Goal: Task Accomplishment & Management: Complete application form

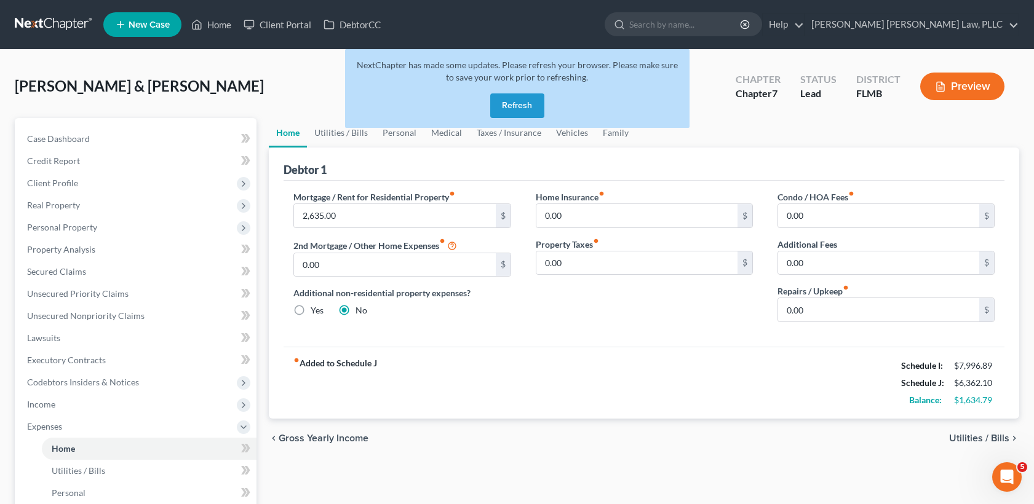
click at [779, 376] on div "fiber_manual_record Added to Schedule J Schedule I: $7,996.89 Schedule J: $6,36…" at bounding box center [643, 383] width 721 height 72
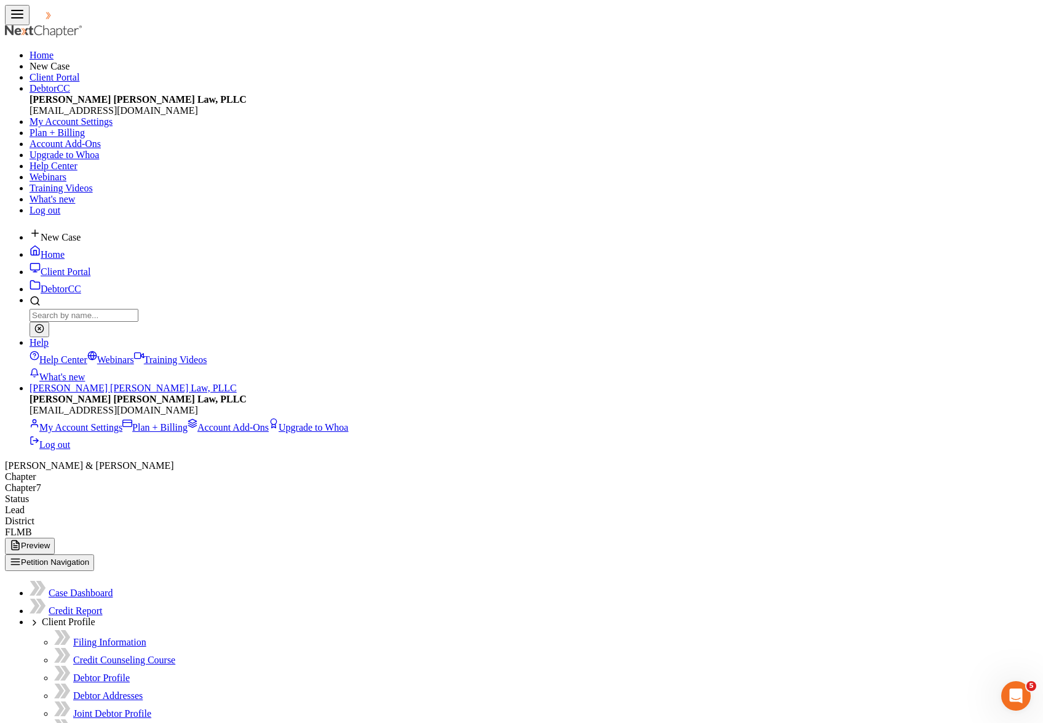
select select "1"
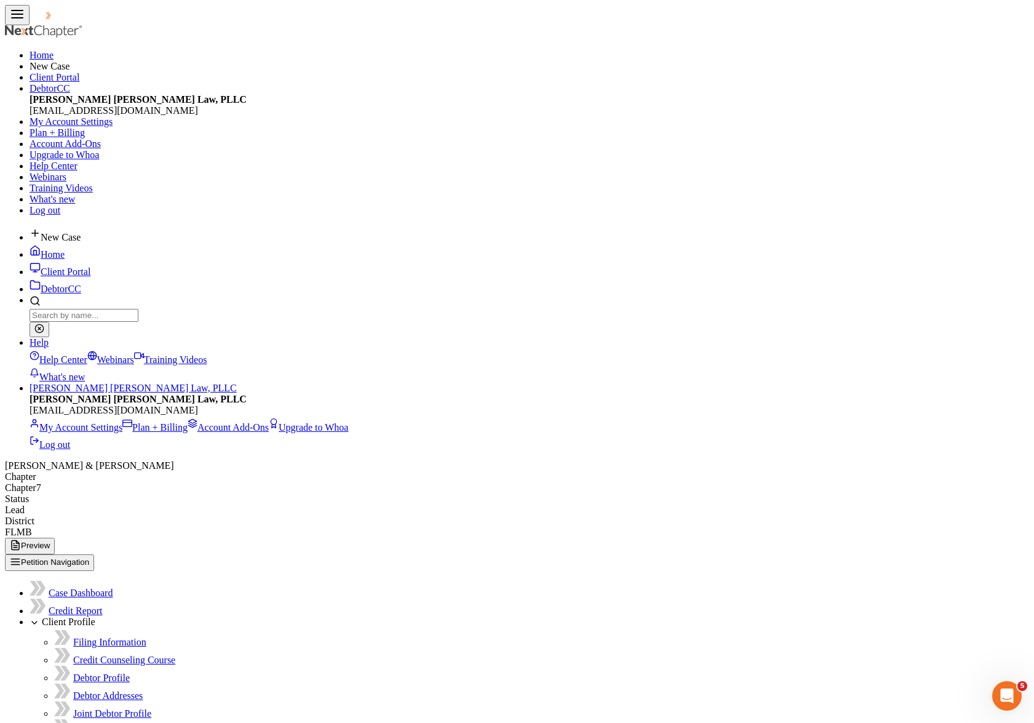
select select "0"
select select "9"
select select "1"
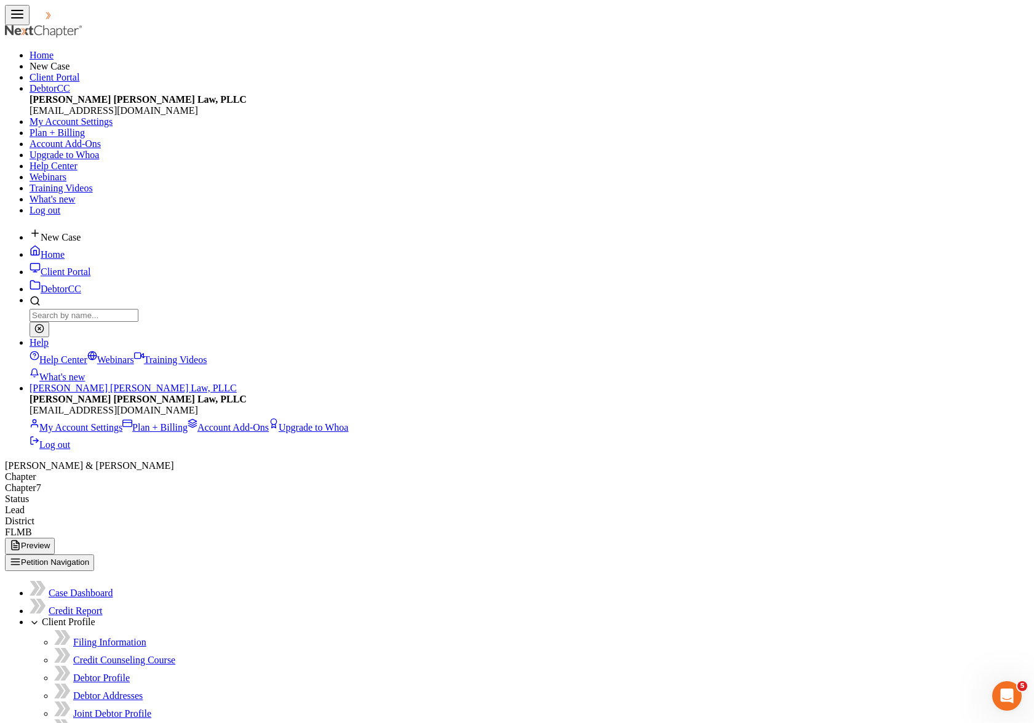
select select "1"
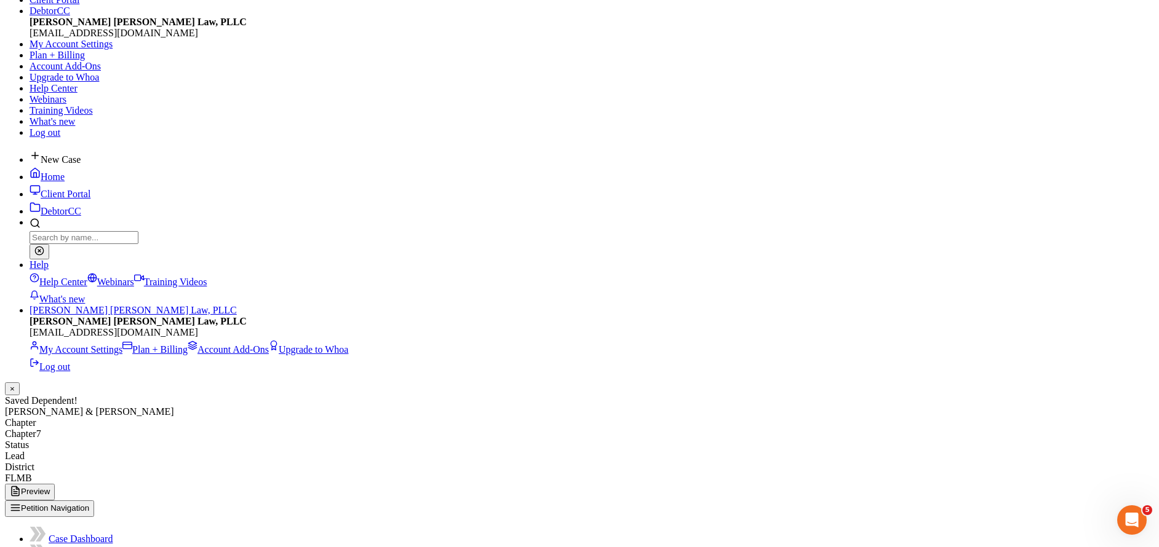
scroll to position [157, 0]
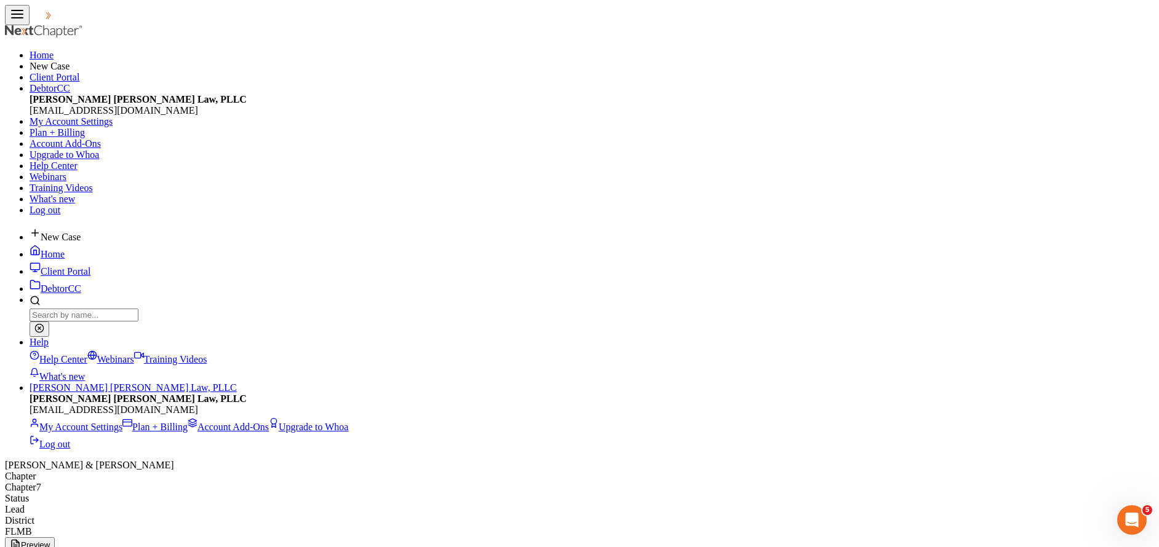
select select "0"
select select "9"
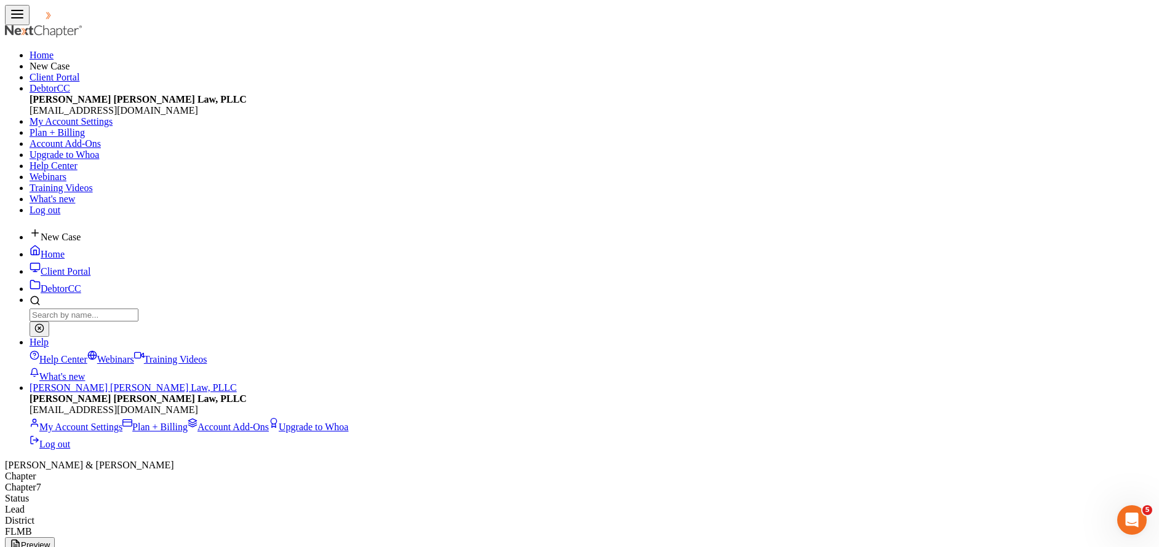
select select "2"
select select "0"
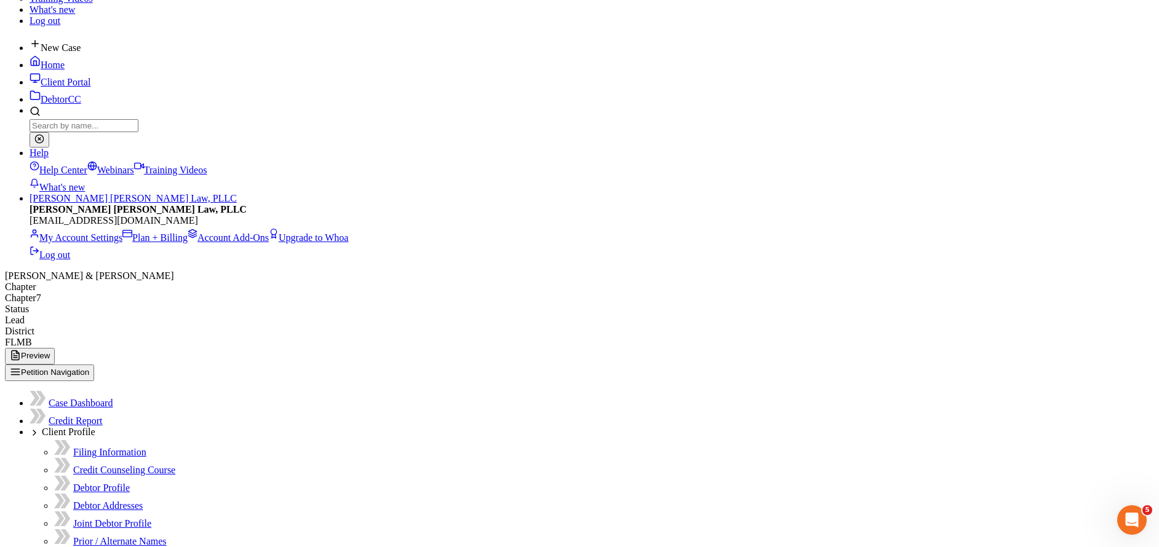
scroll to position [91, 0]
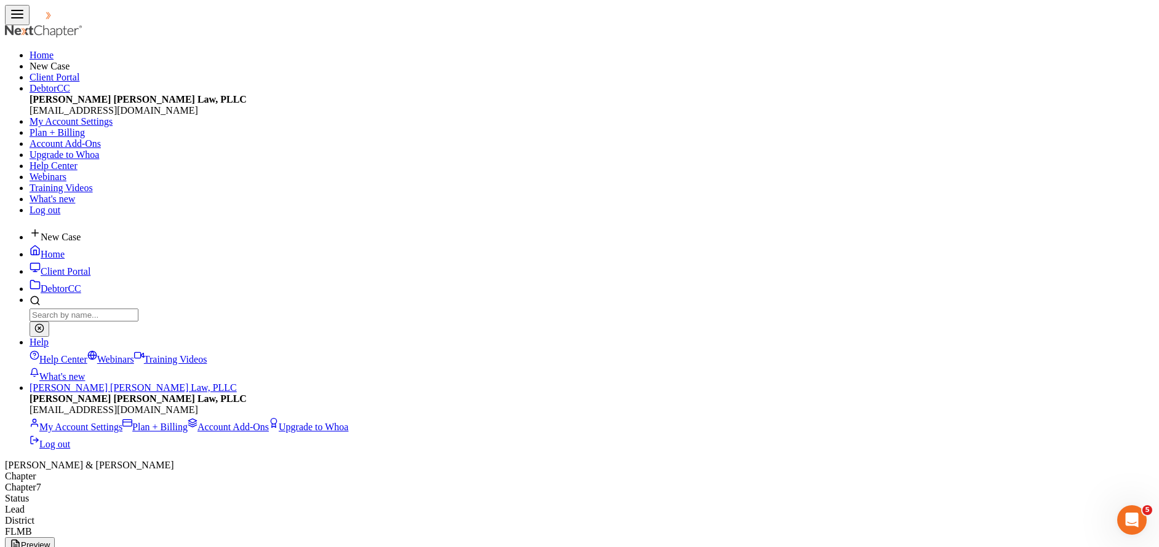
select select "2"
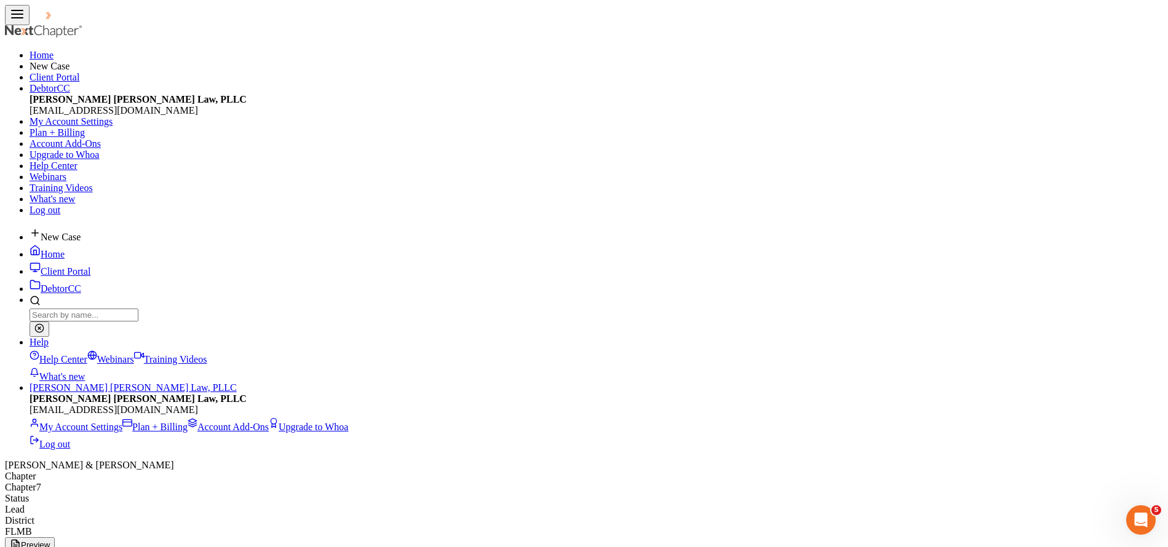
type input "0.00"
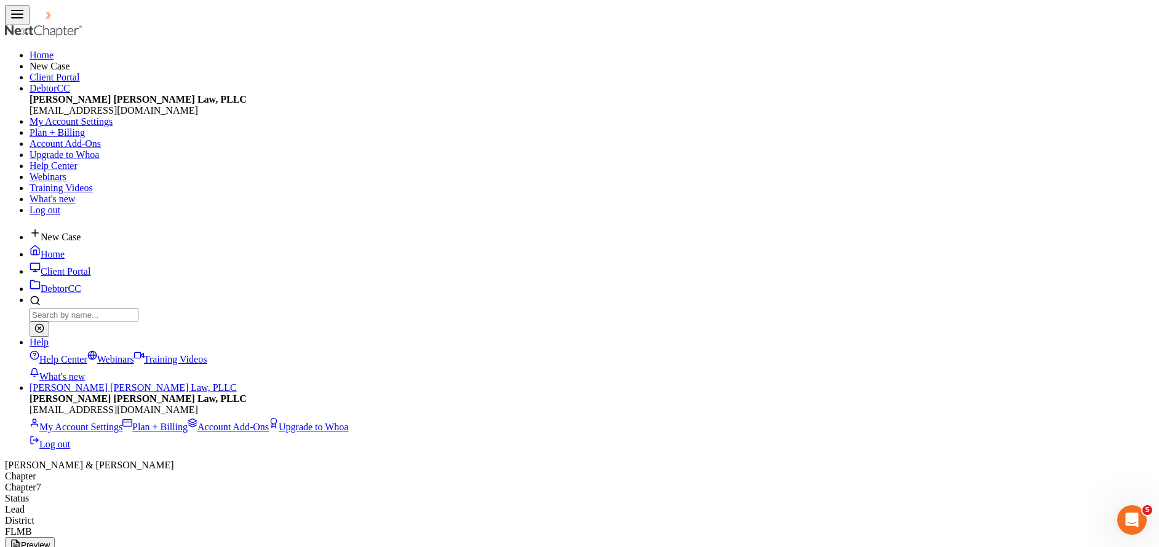
type input "1,318.00"
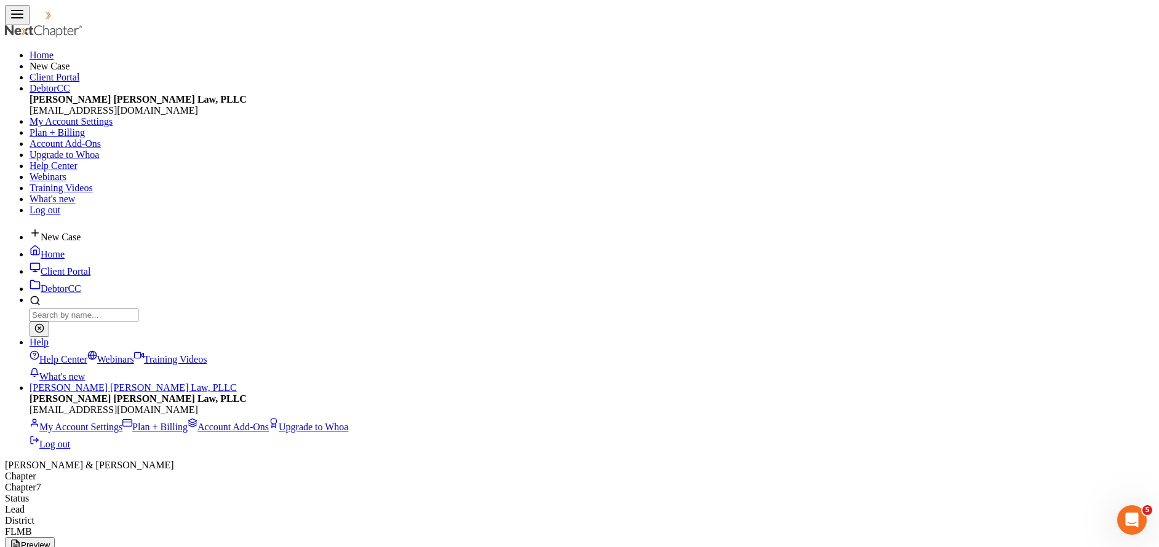
scroll to position [18, 0]
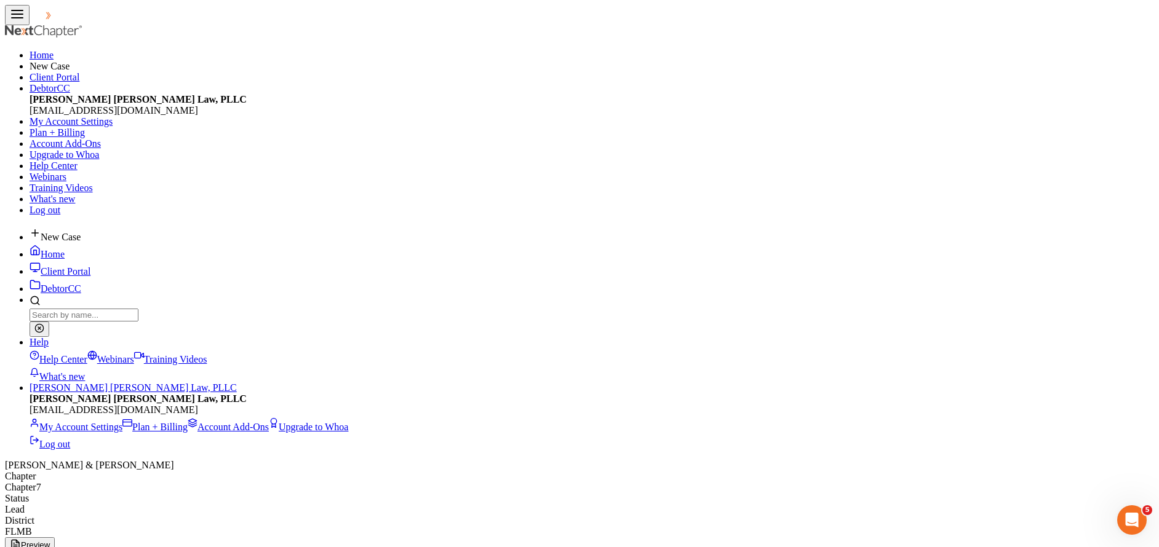
type input "490.00"
type input "0.00"
type input "90.00"
type input "180.00"
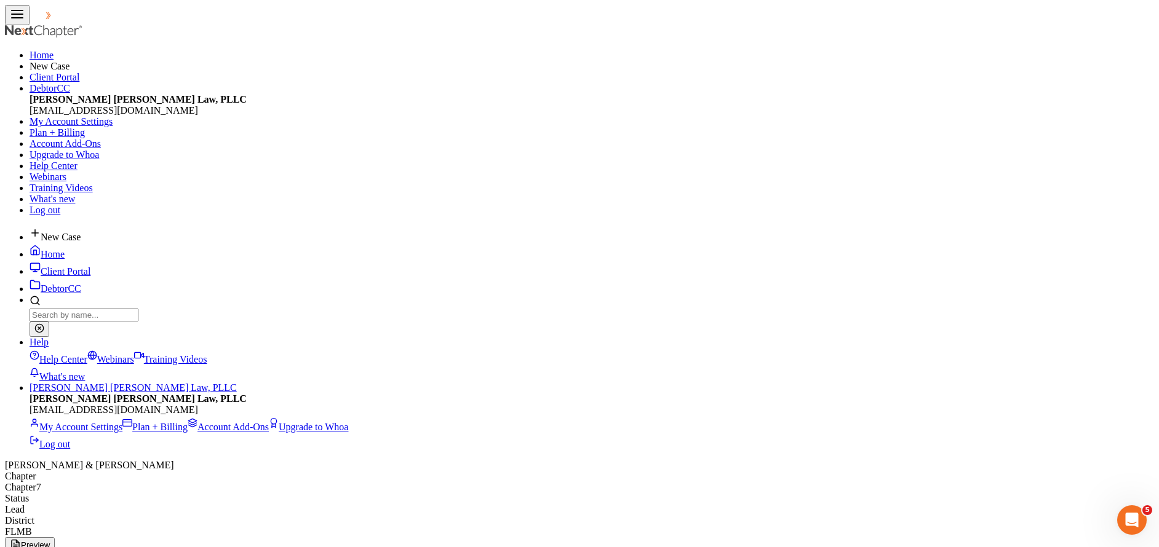
type input "0.00"
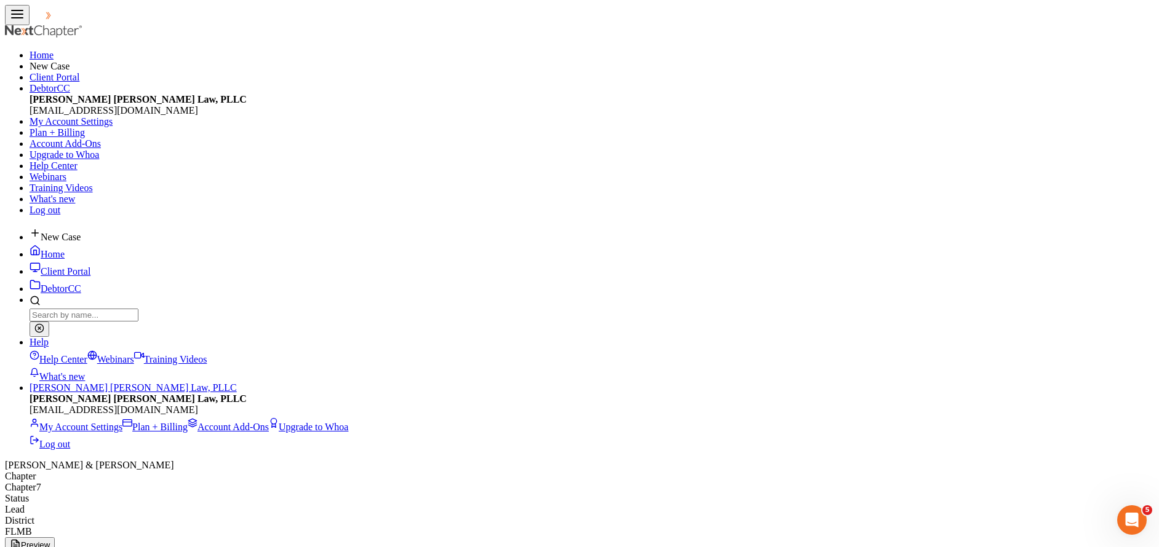
scroll to position [226, 478]
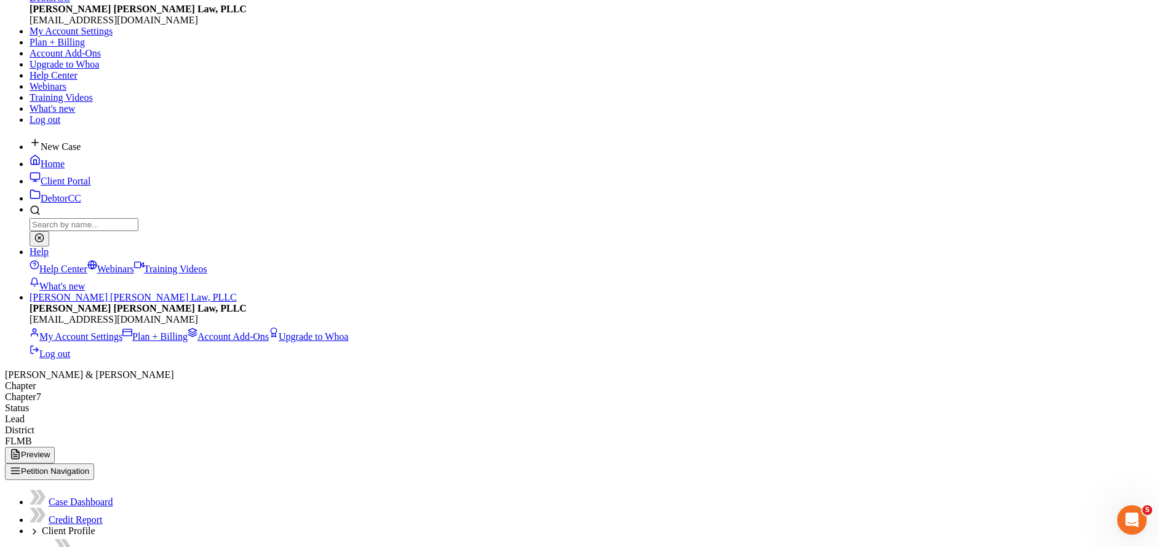
select select "0"
select select "5"
select select "1"
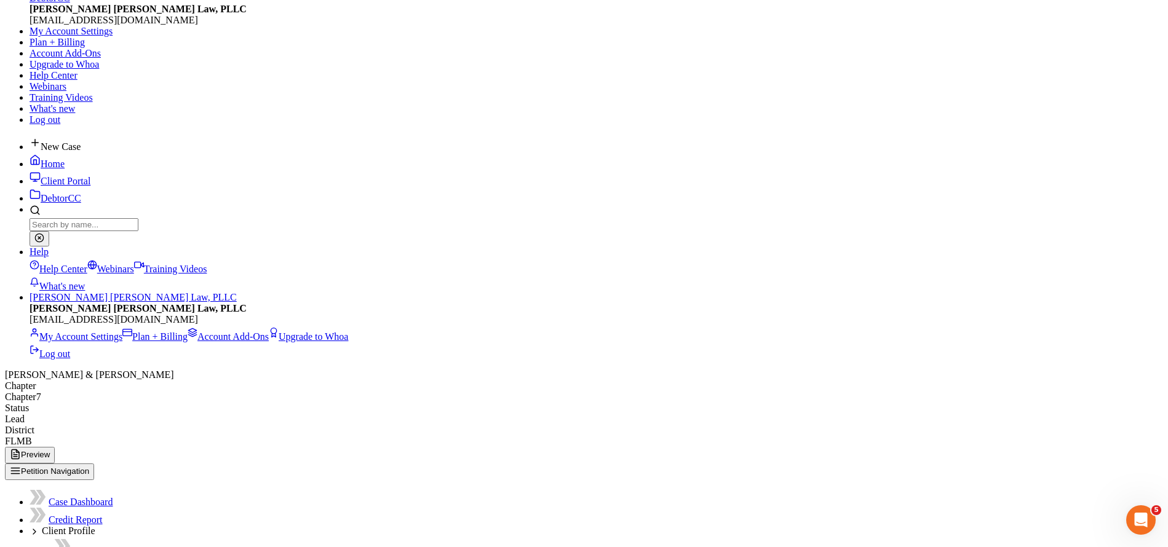
type input "Mountain Sleep Diagnostics Incorporated"
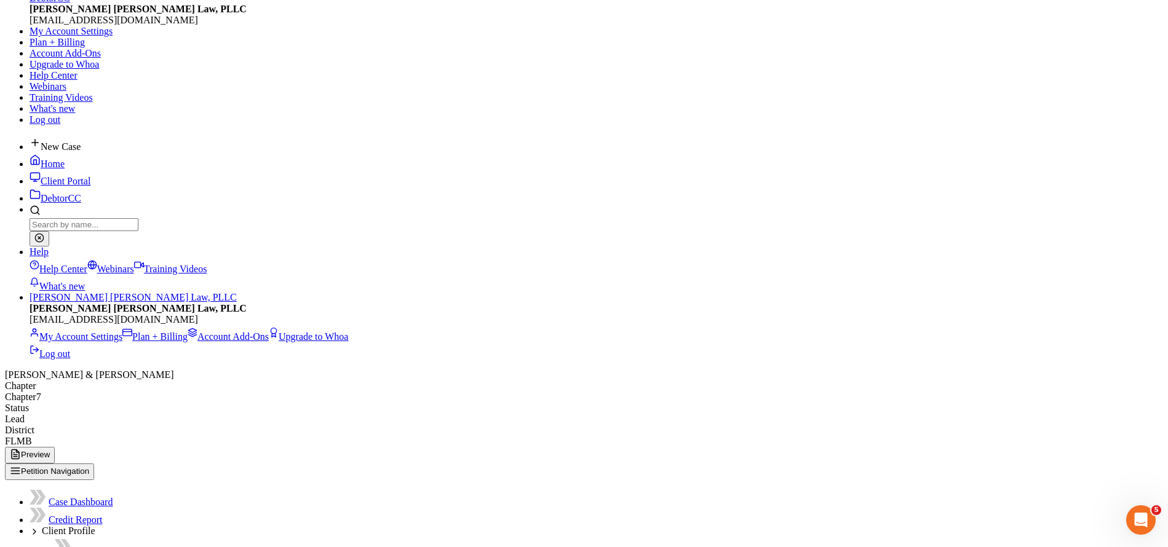
scroll to position [637, 0]
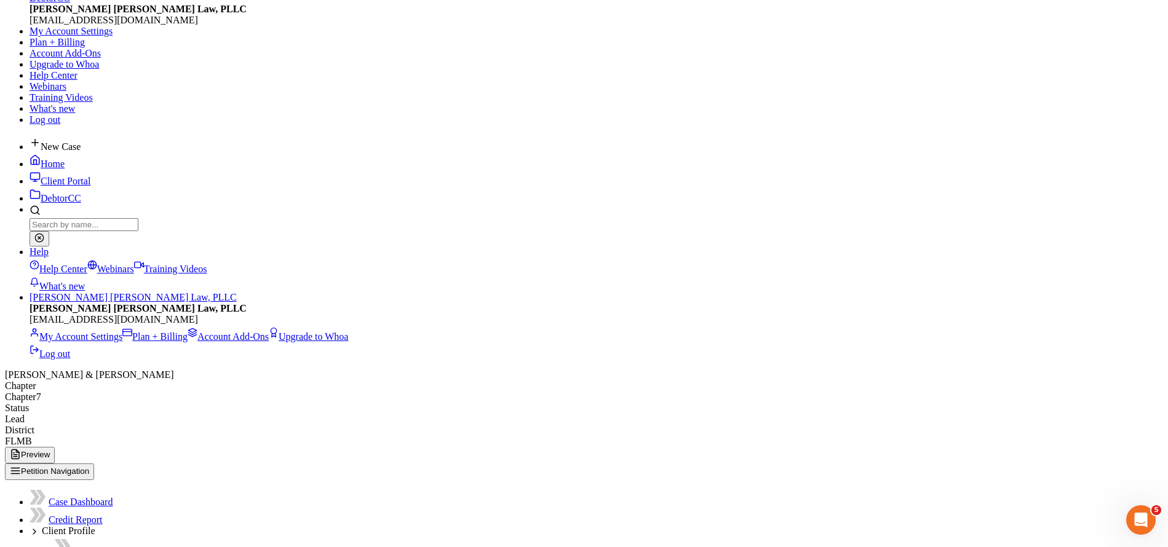
type input "07/18/2025"
type input "2,643.60"
type input "64.02"
type input "38.34"
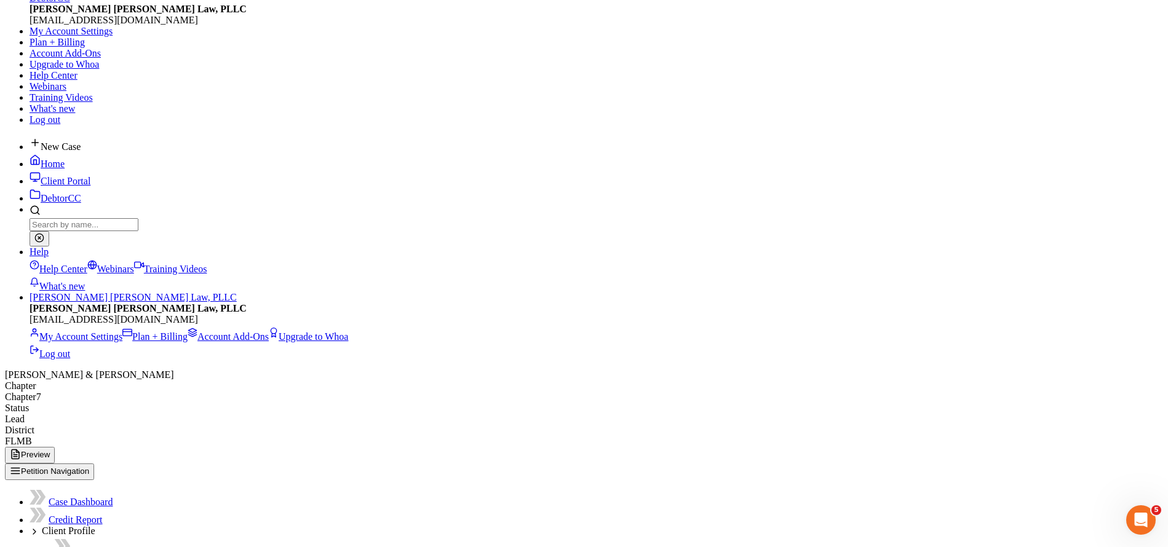
type input "163.90"
type input "4.25"
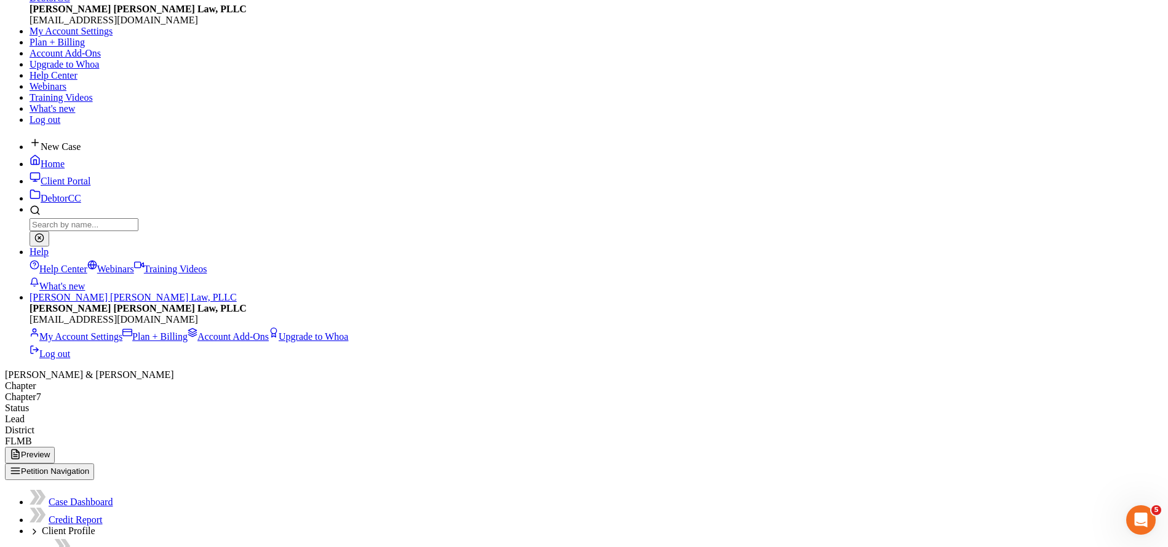
scroll to position [1445, 0]
type input "ER LTD"
type input "5.93"
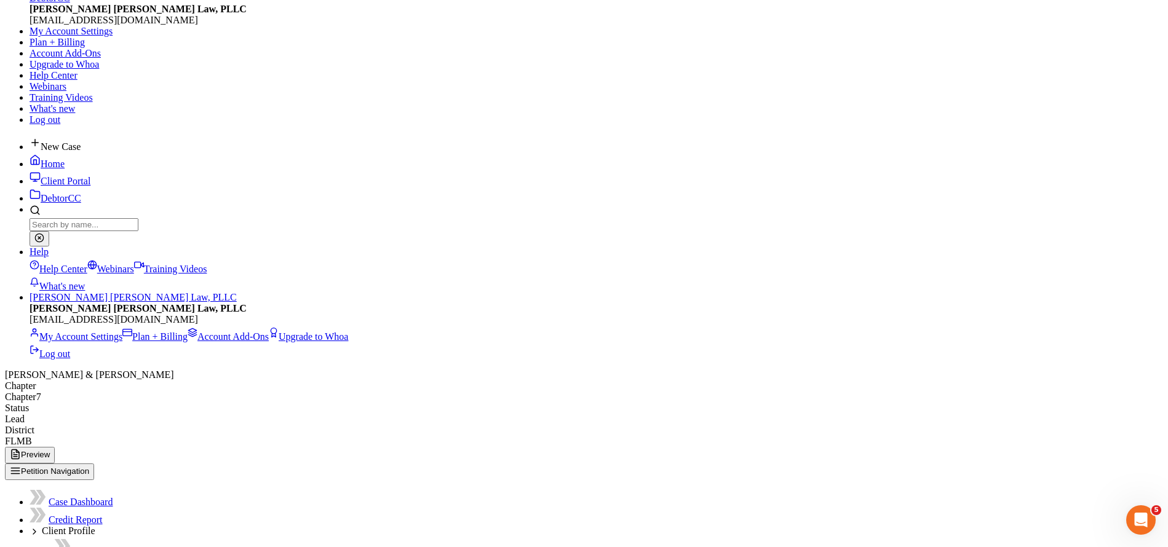
type input "ER STD"
type input "5.42"
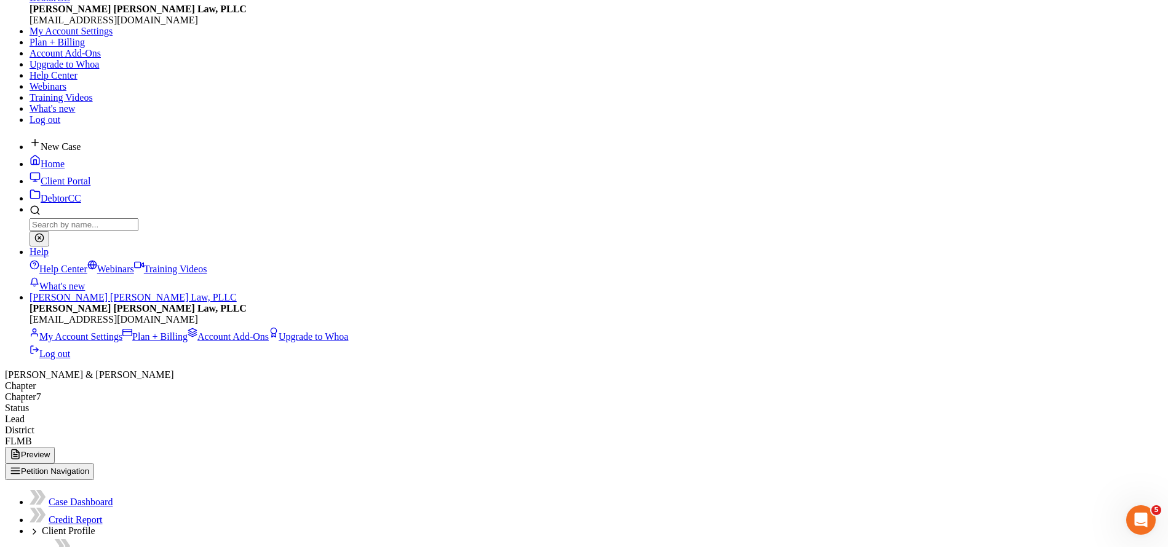
type input "07/03/2025"
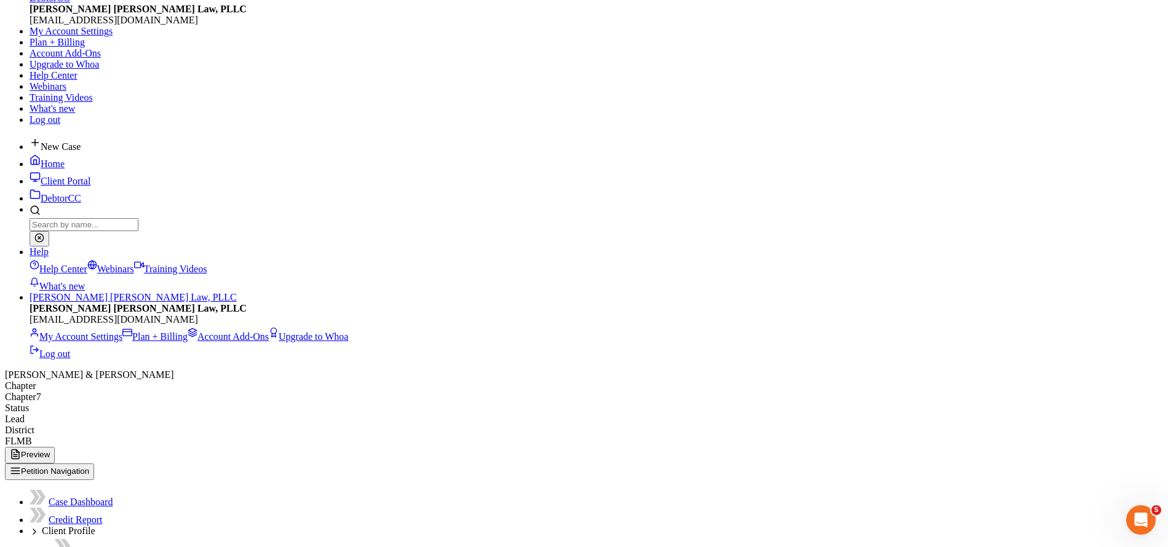
type input "2,357.40"
type input "29.68"
type input "34.18"
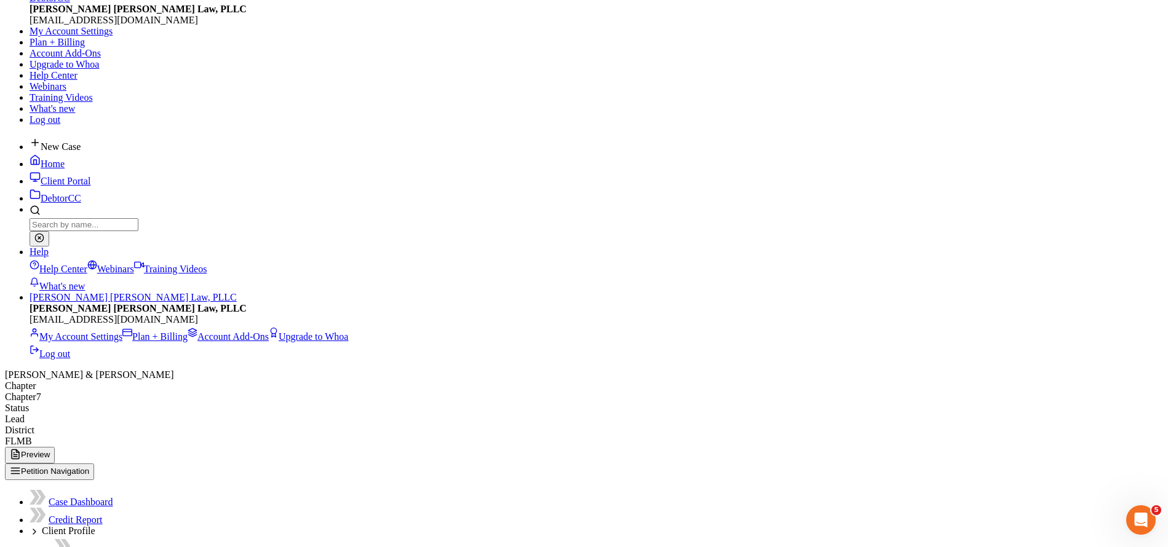
type input "146.16"
type input "ER LTD"
type input "5.93"
type input "e"
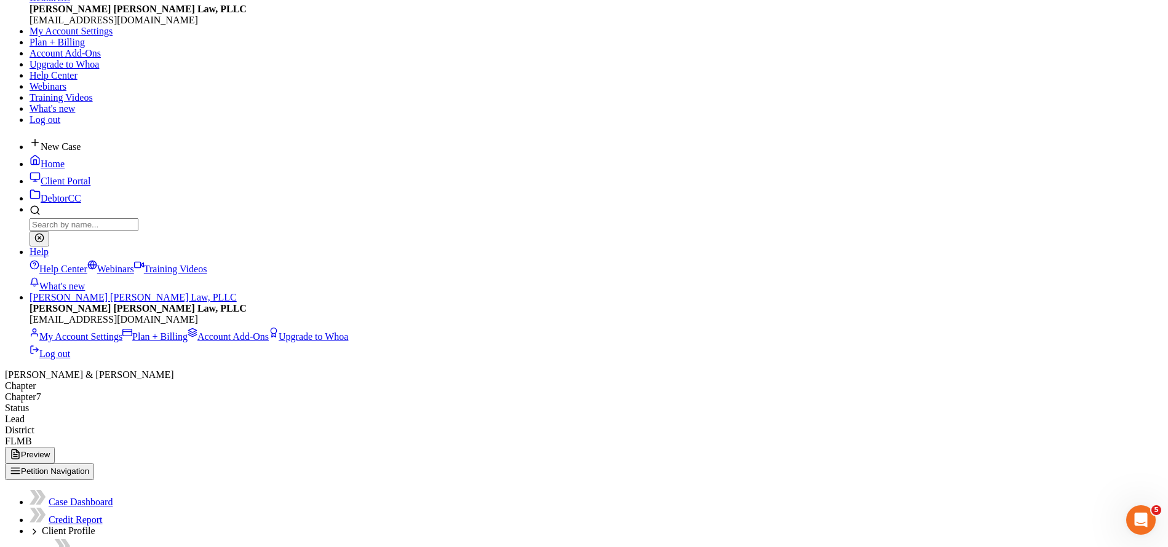
type input "ER STD"
type input "5.42"
type input "4.25"
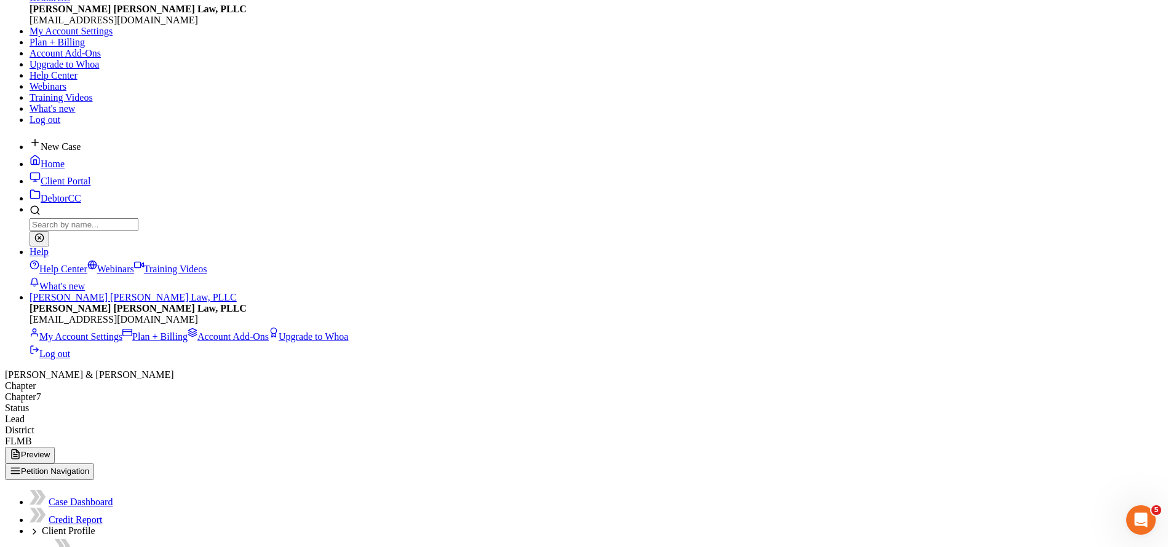
select select "0"
select select "28"
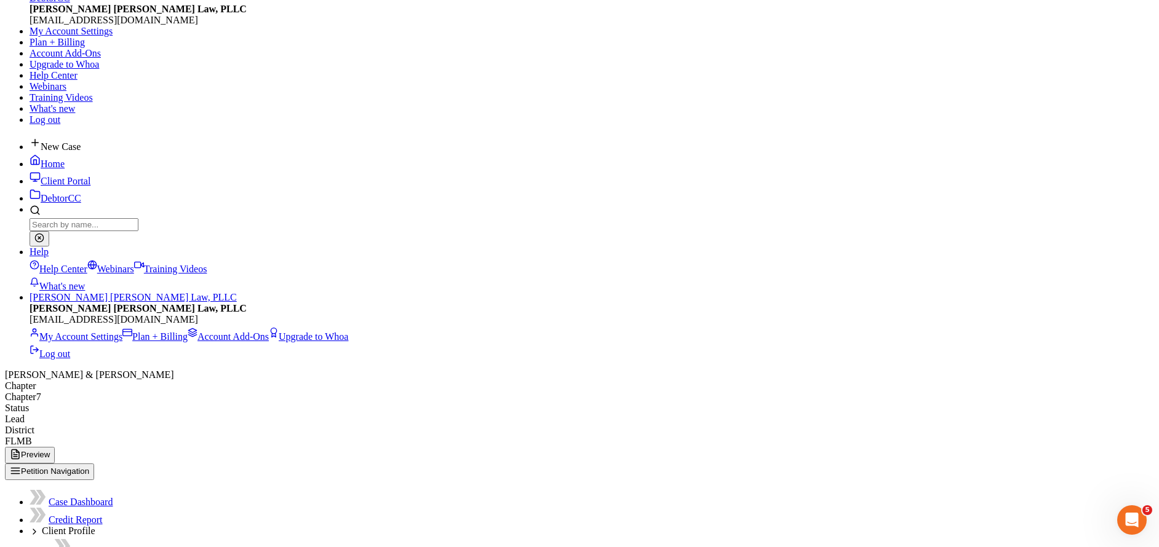
select select "2"
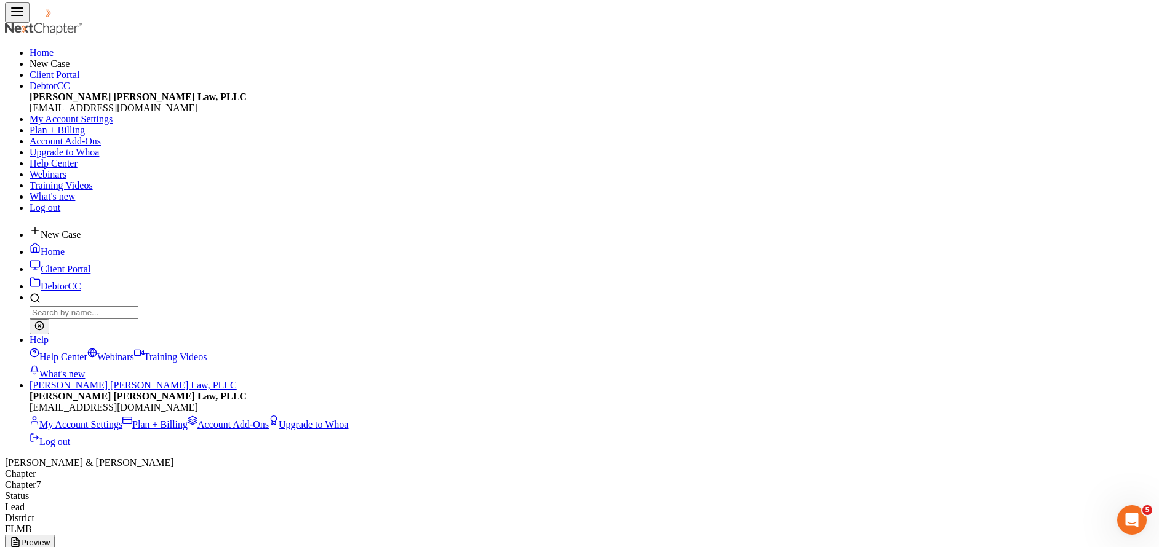
scroll to position [88, 0]
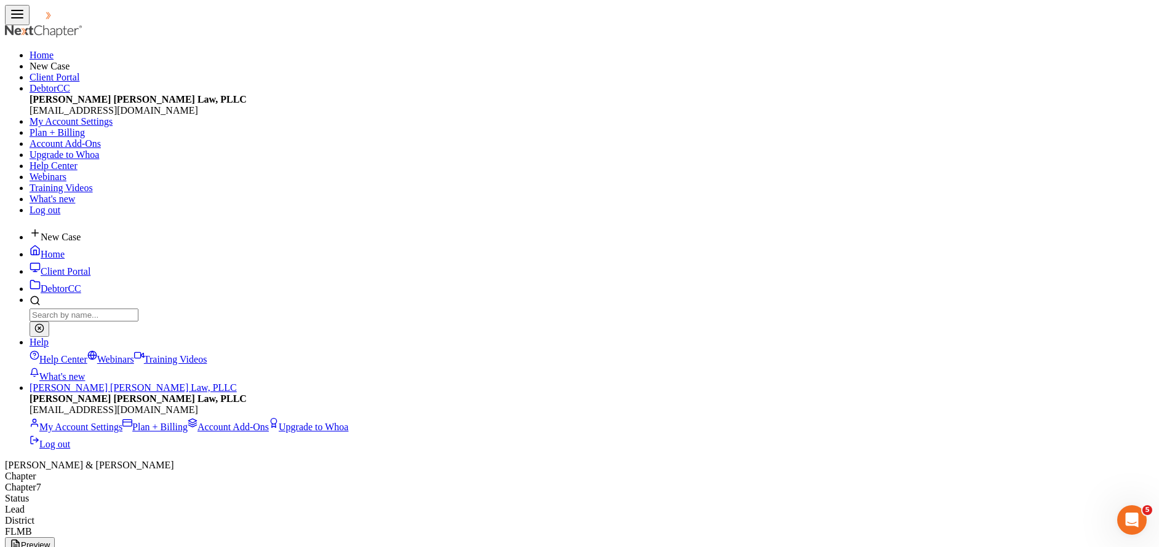
drag, startPoint x: 347, startPoint y: 214, endPoint x: 327, endPoint y: 213, distance: 20.3
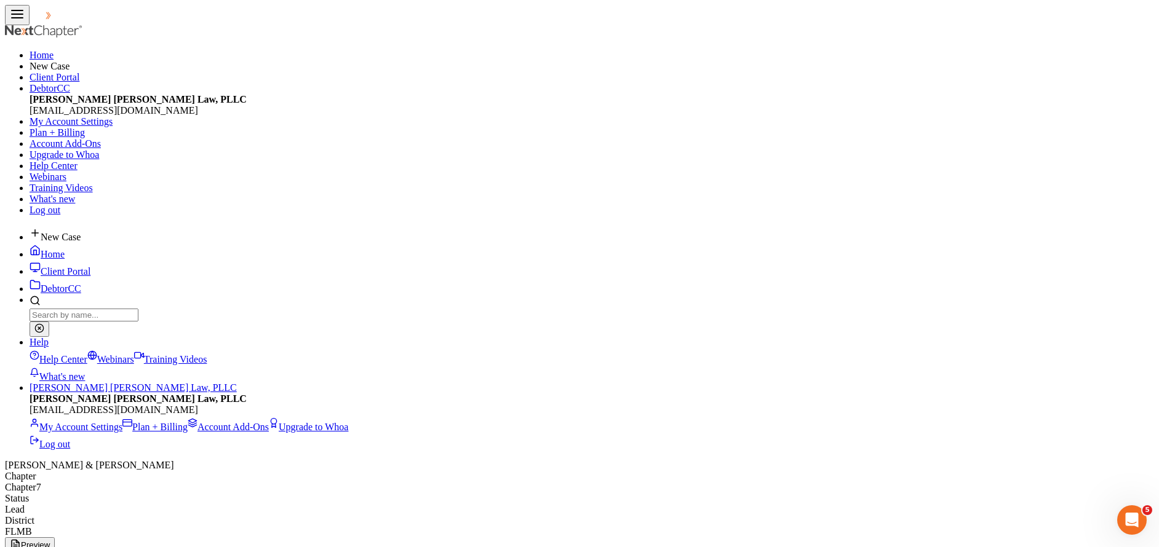
type input "2,000.00"
drag, startPoint x: 347, startPoint y: 260, endPoint x: 331, endPoint y: 261, distance: 15.4
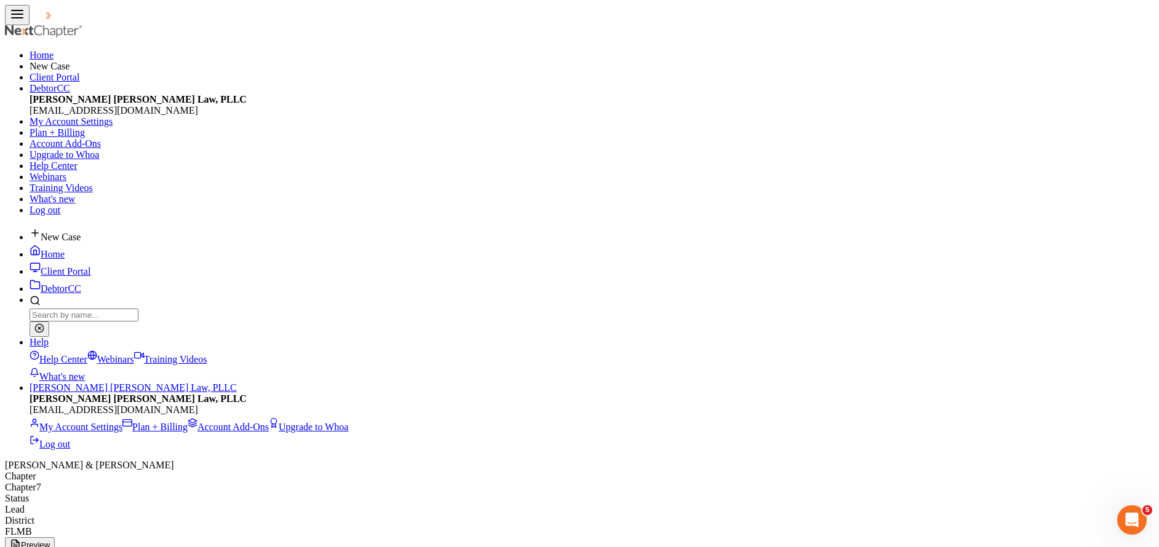
type input "300.00"
drag, startPoint x: 893, startPoint y: 262, endPoint x: 820, endPoint y: 256, distance: 73.4
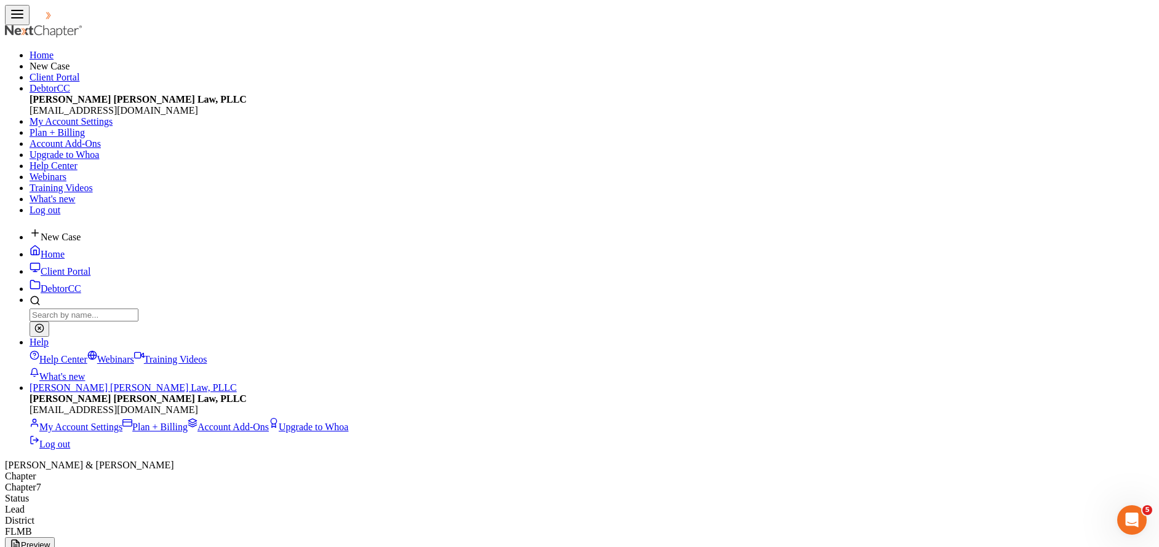
type input "200"
drag, startPoint x: 614, startPoint y: 260, endPoint x: 594, endPoint y: 260, distance: 20.3
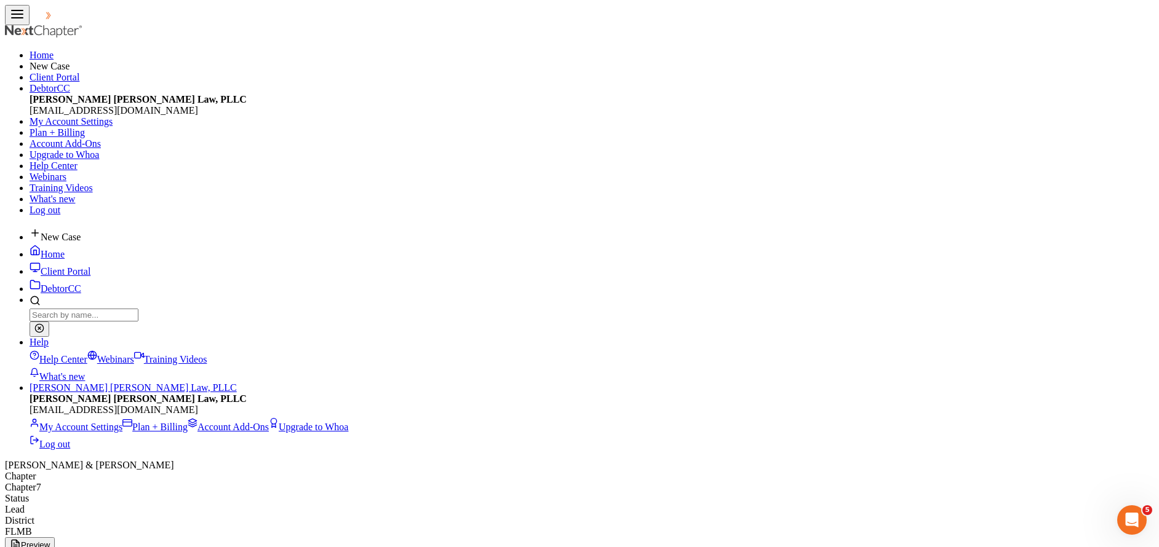
drag, startPoint x: 617, startPoint y: 262, endPoint x: 588, endPoint y: 261, distance: 28.9
type input "150.00"
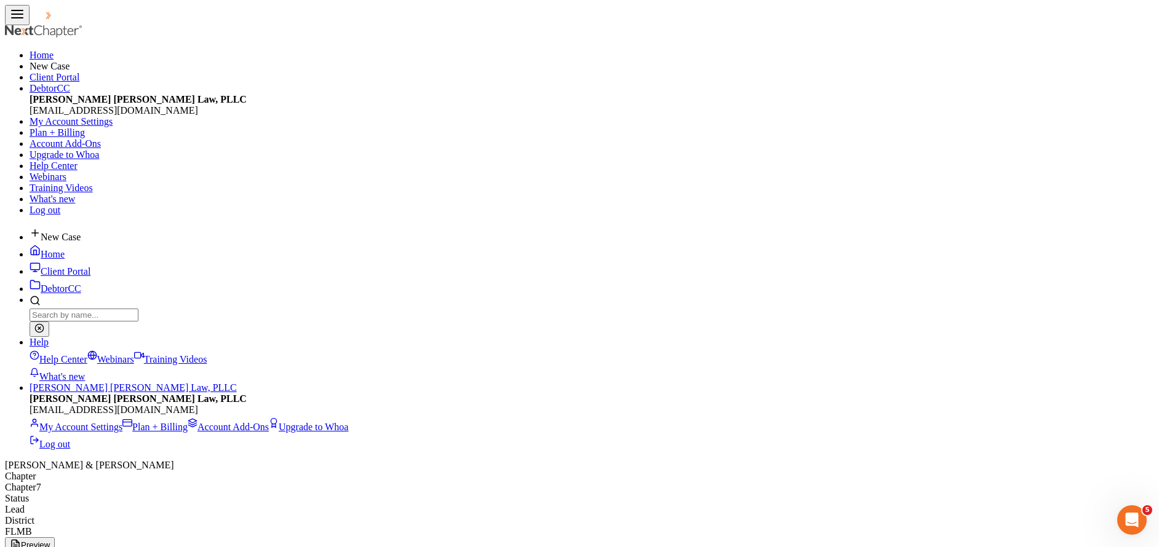
type input "0"
type input "300.00"
type input "150.00"
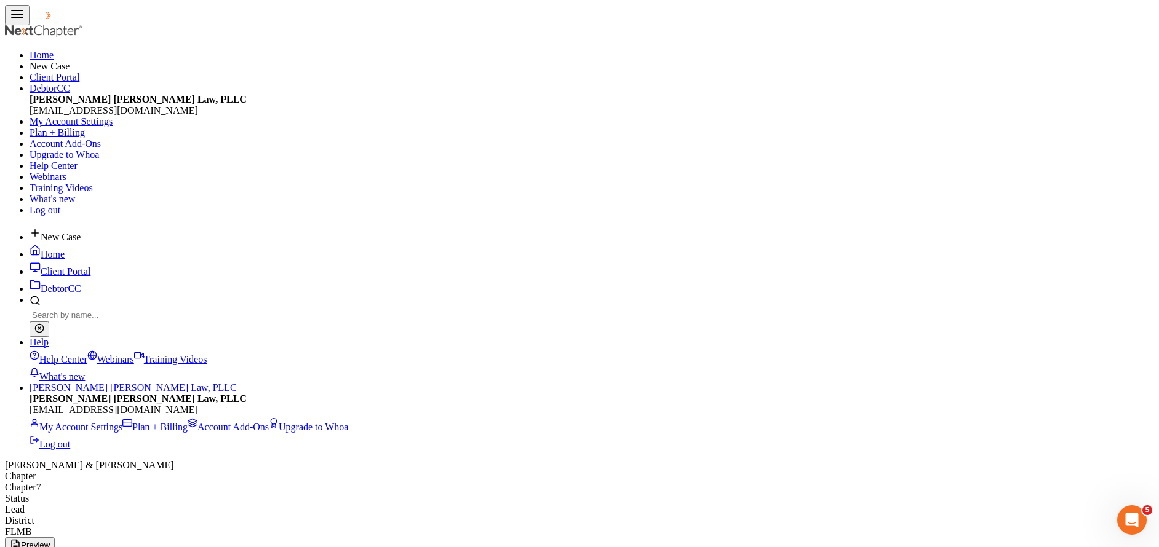
type input "400.00"
drag, startPoint x: 893, startPoint y: 213, endPoint x: 858, endPoint y: 218, distance: 35.3
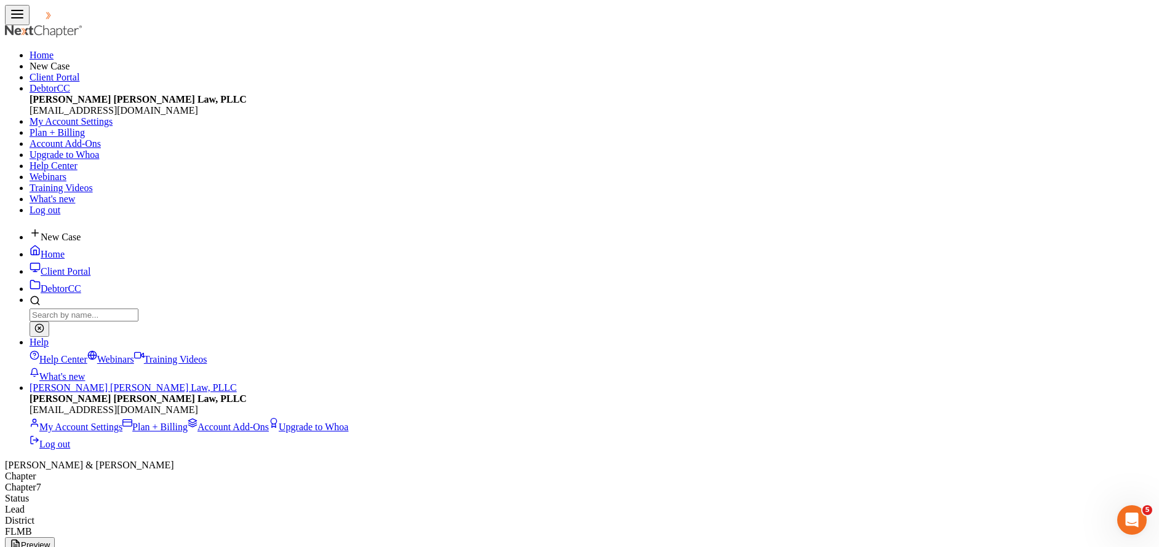
drag, startPoint x: 616, startPoint y: 217, endPoint x: 598, endPoint y: 215, distance: 17.9
type input "100.00"
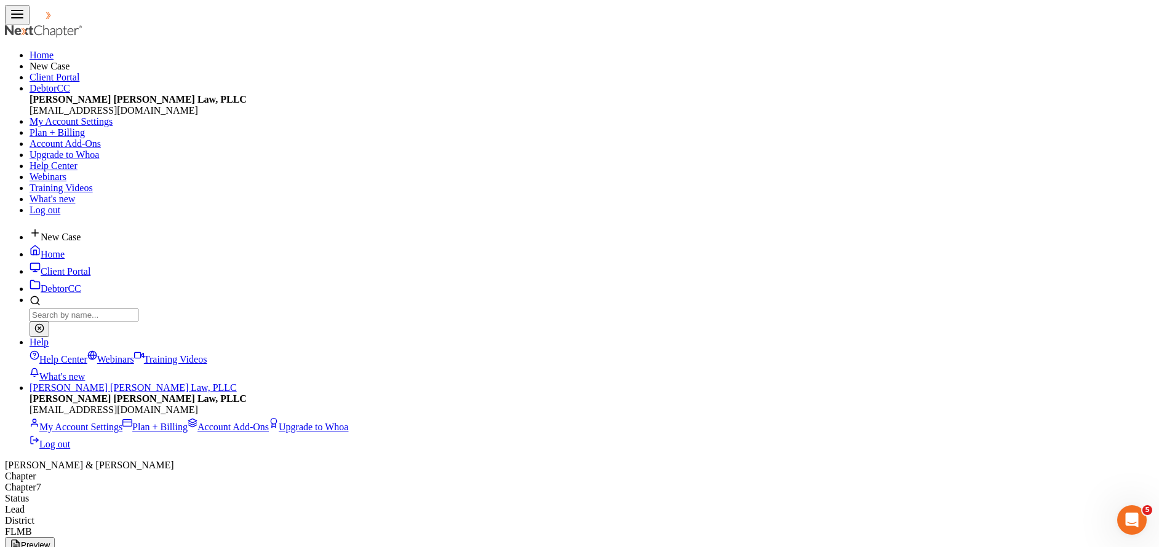
drag, startPoint x: 612, startPoint y: 290, endPoint x: 587, endPoint y: 289, distance: 24.6
type input "0"
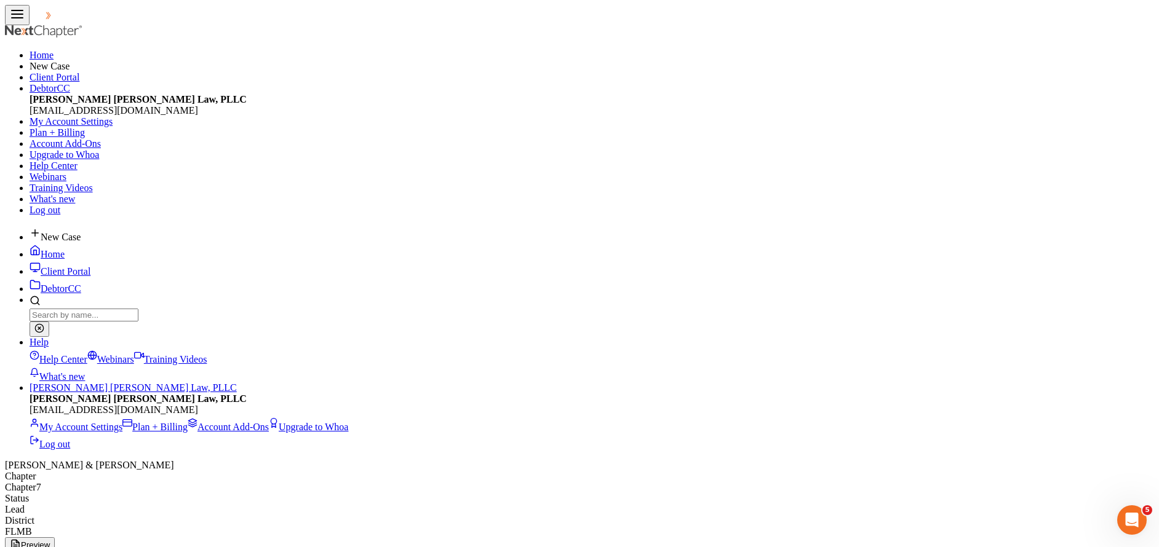
type input "300.00"
drag, startPoint x: 885, startPoint y: 211, endPoint x: 847, endPoint y: 211, distance: 38.1
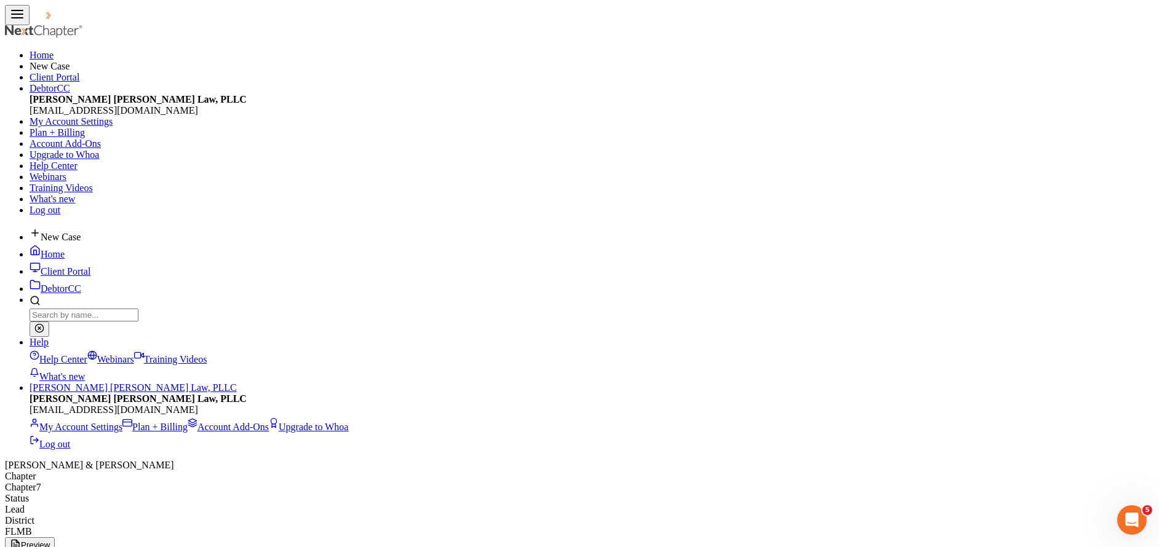
type input "200.00"
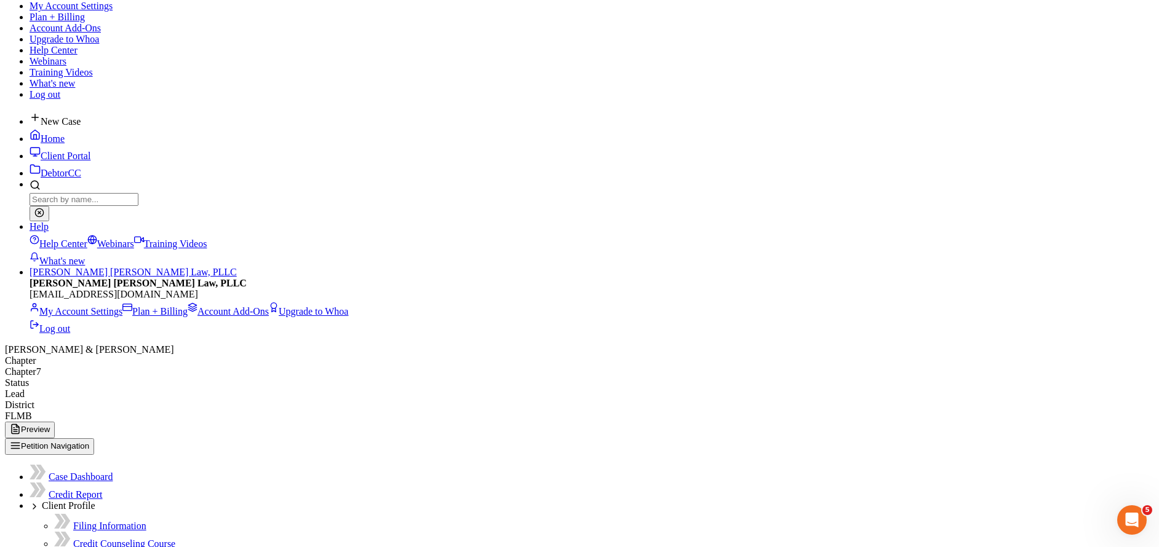
scroll to position [219, 0]
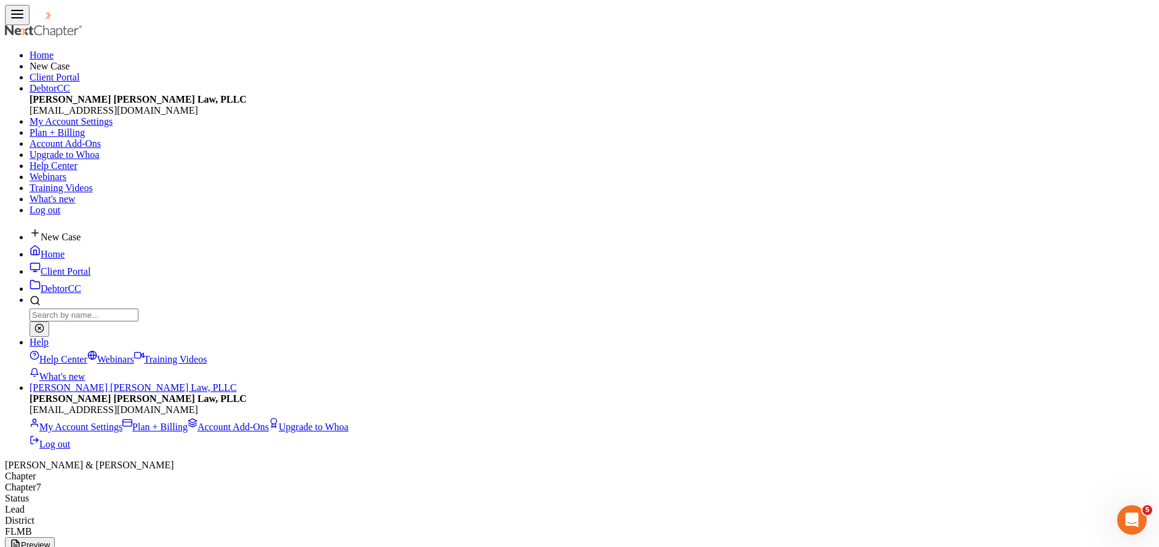
select select "1"
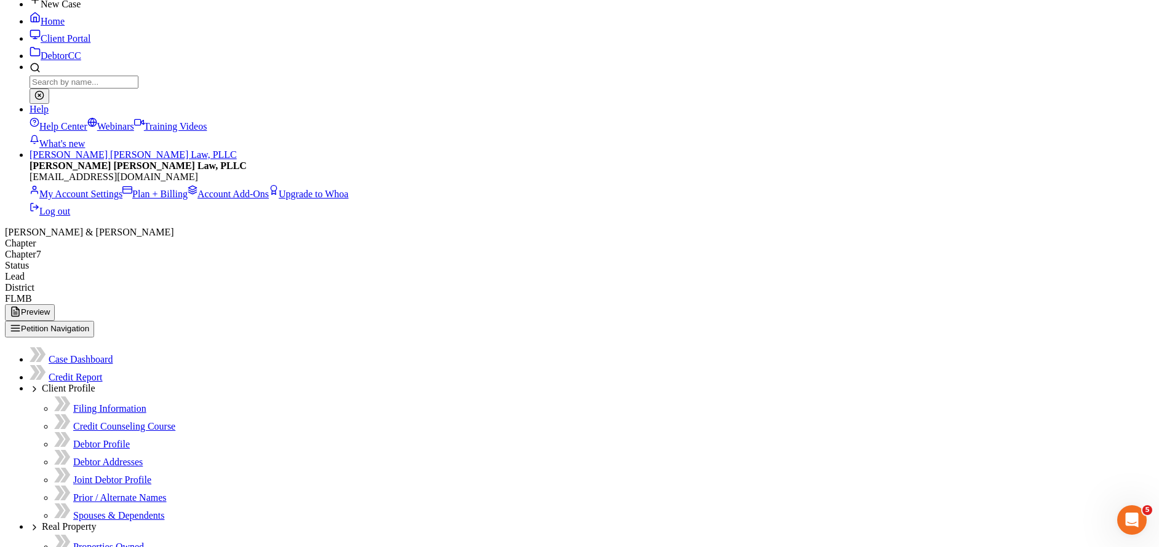
scroll to position [122, 0]
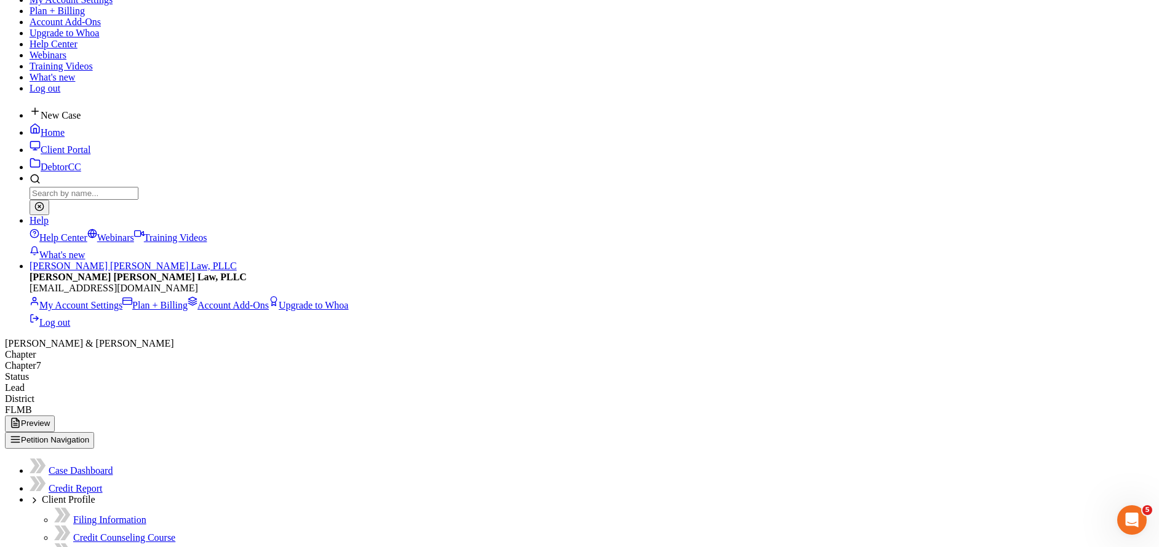
type input "0.00"
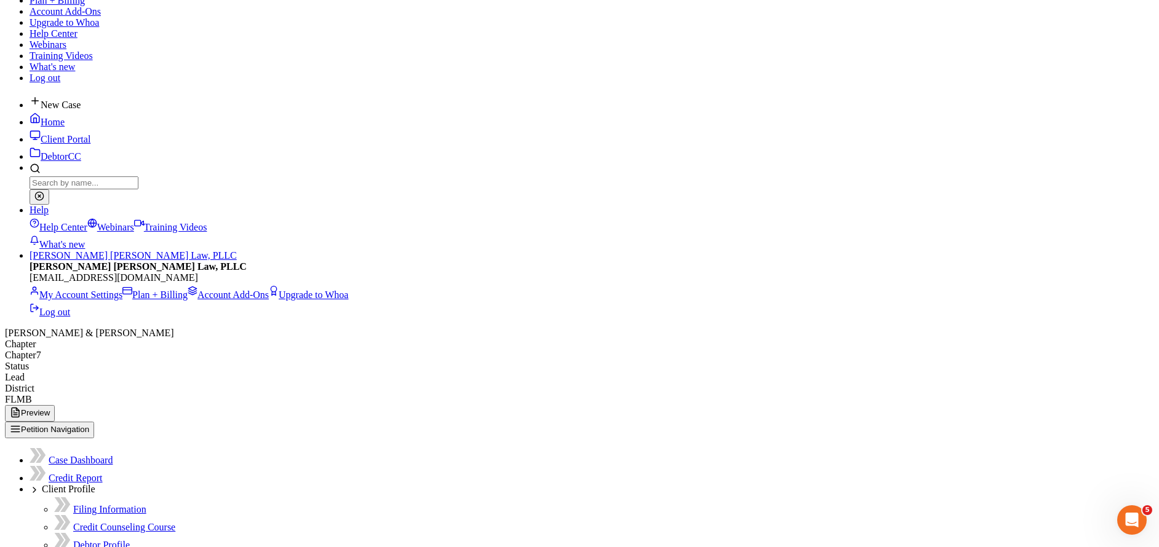
scroll to position [0, 0]
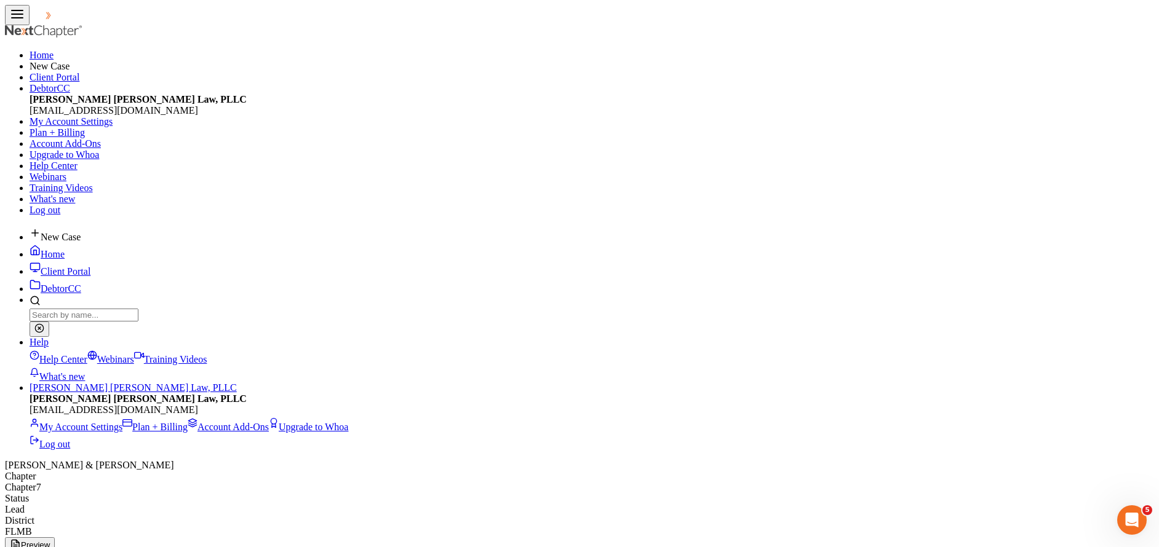
type input "C"
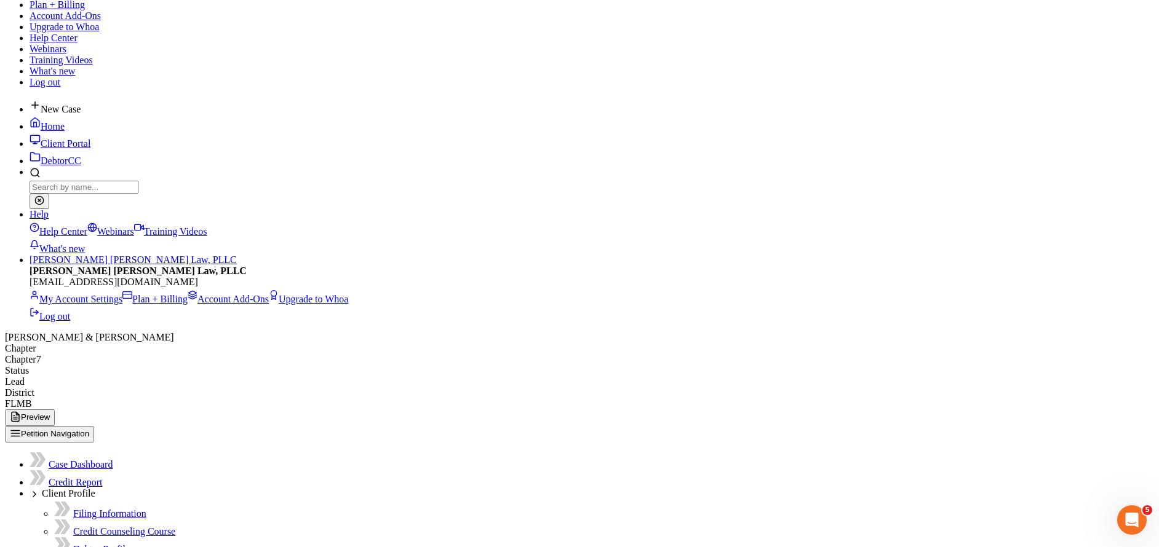
scroll to position [145, 0]
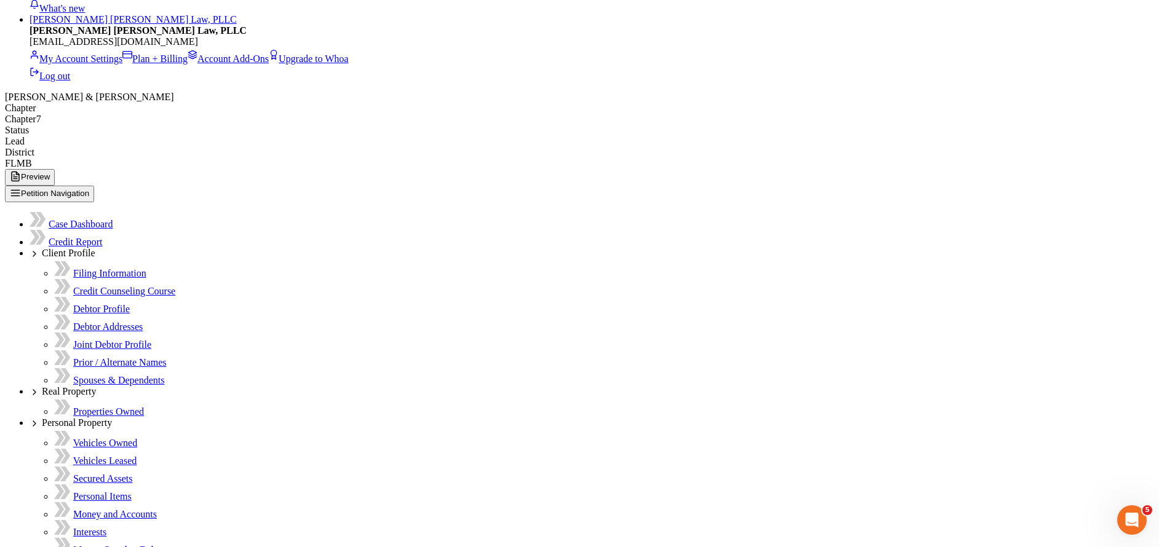
scroll to position [38, 0]
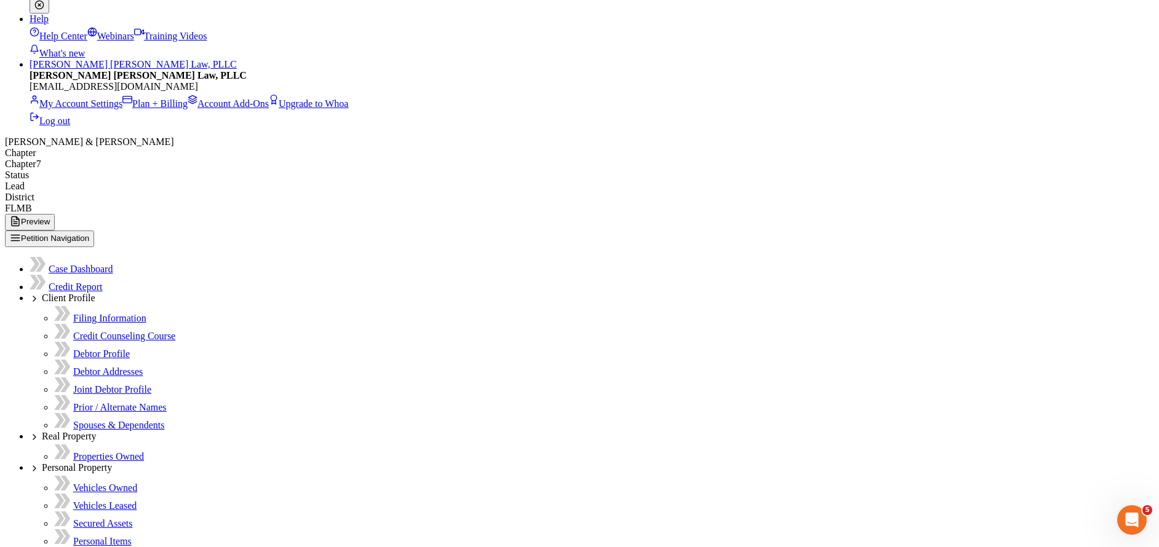
scroll to position [88, 0]
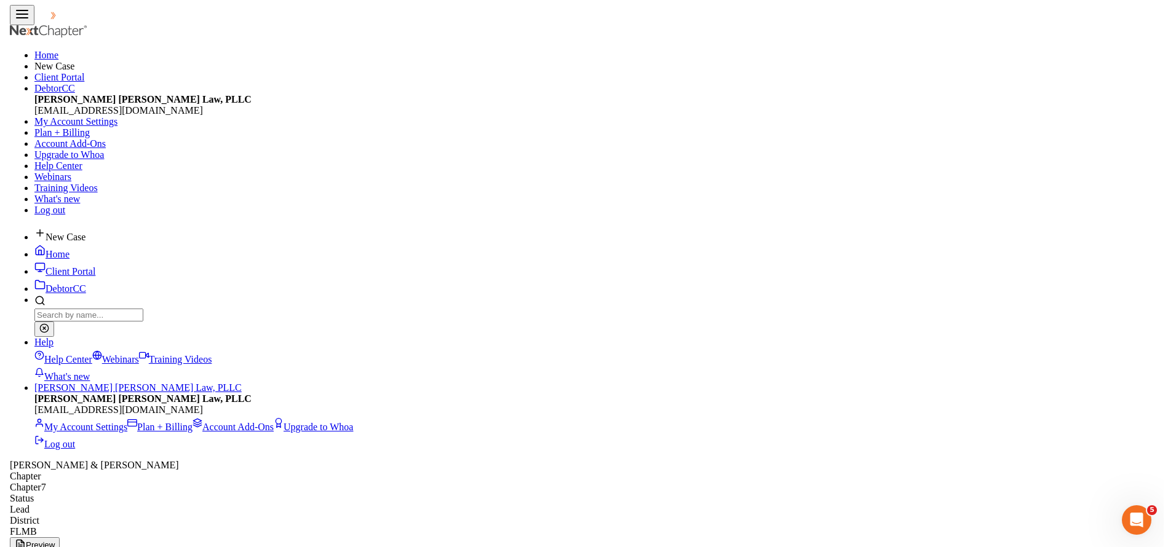
scroll to position [226, 478]
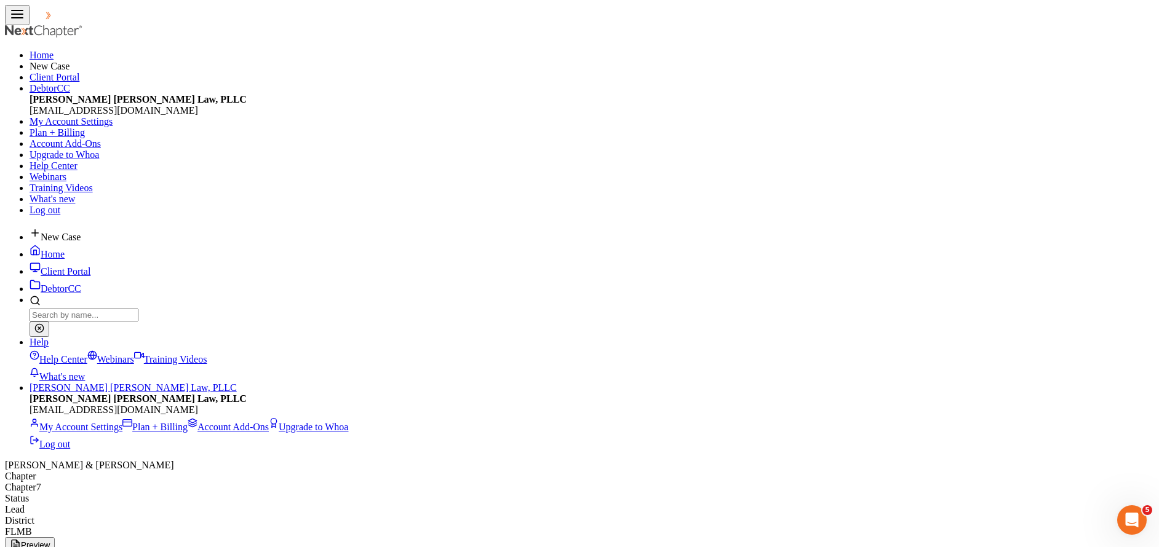
select select "0"
select select "28"
select select "2"
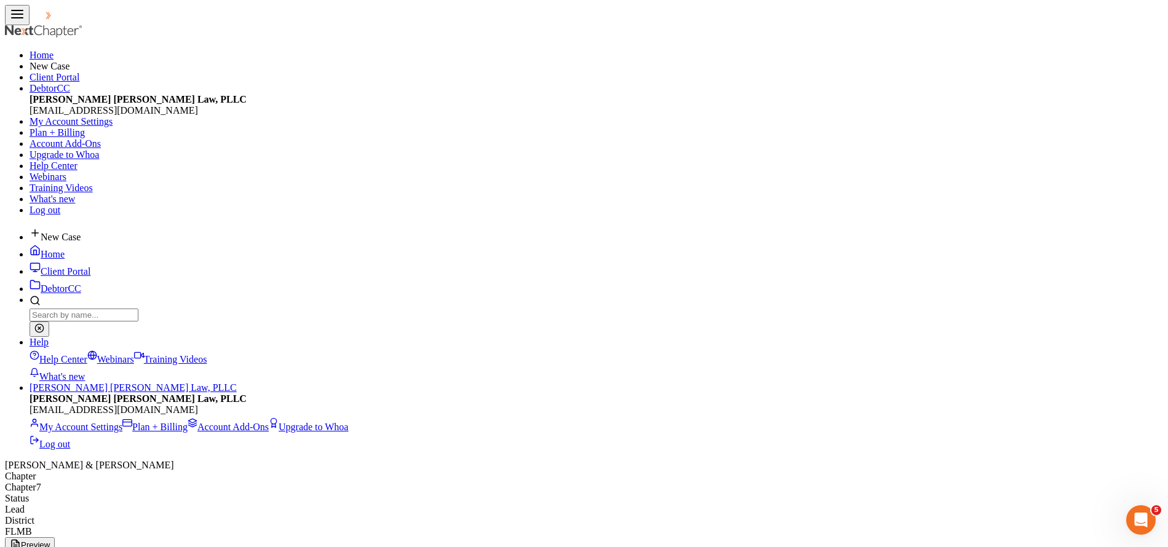
scroll to position [228, 0]
type input "139.54"
type input "32.64"
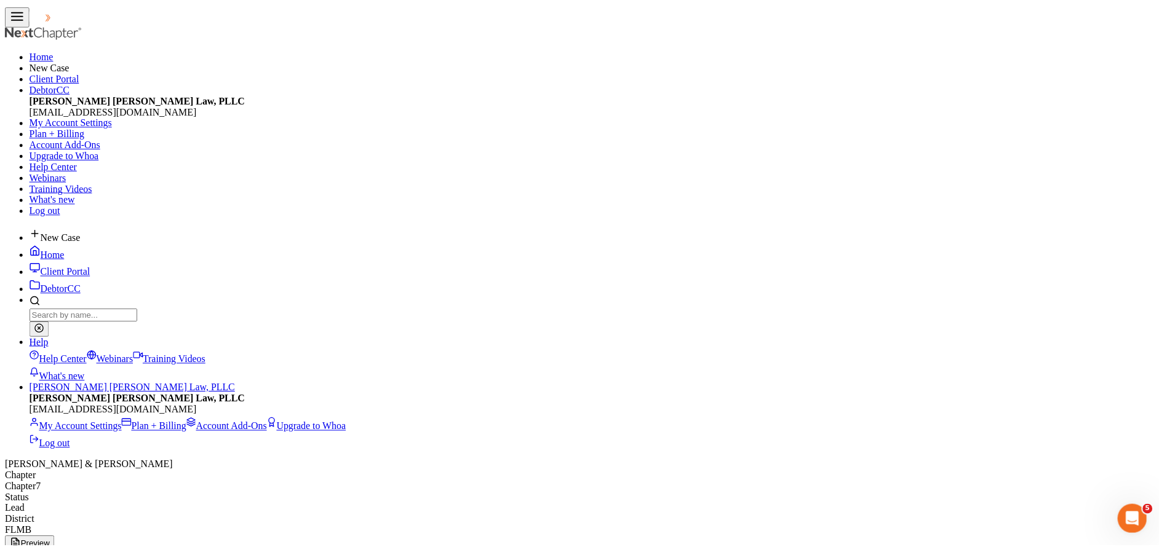
scroll to position [253, 0]
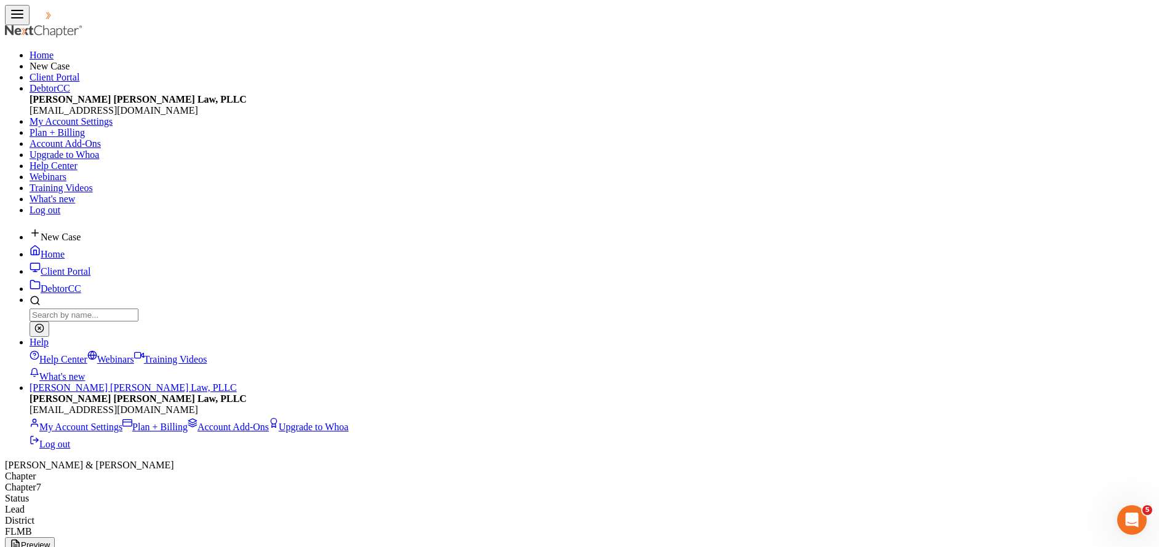
scroll to position [228, 0]
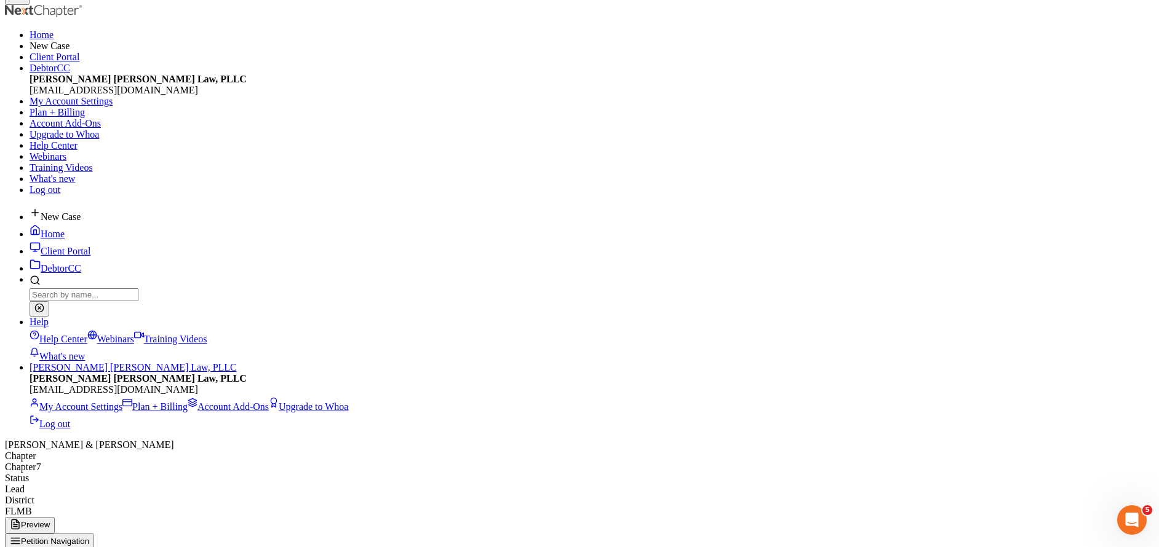
scroll to position [60, 0]
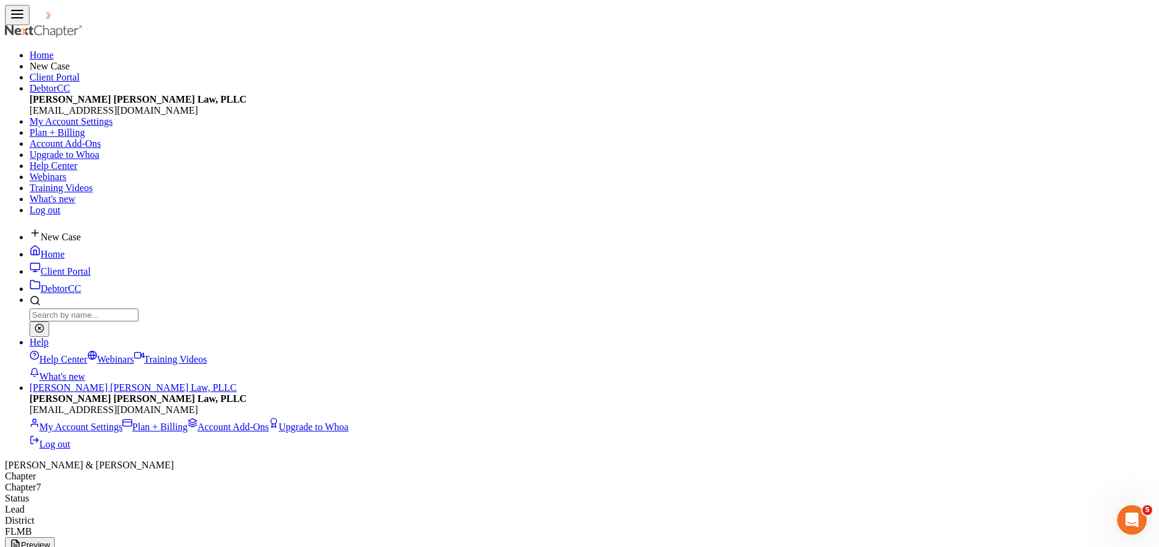
scroll to position [226, 478]
